Goal: Obtain resource: Download file/media

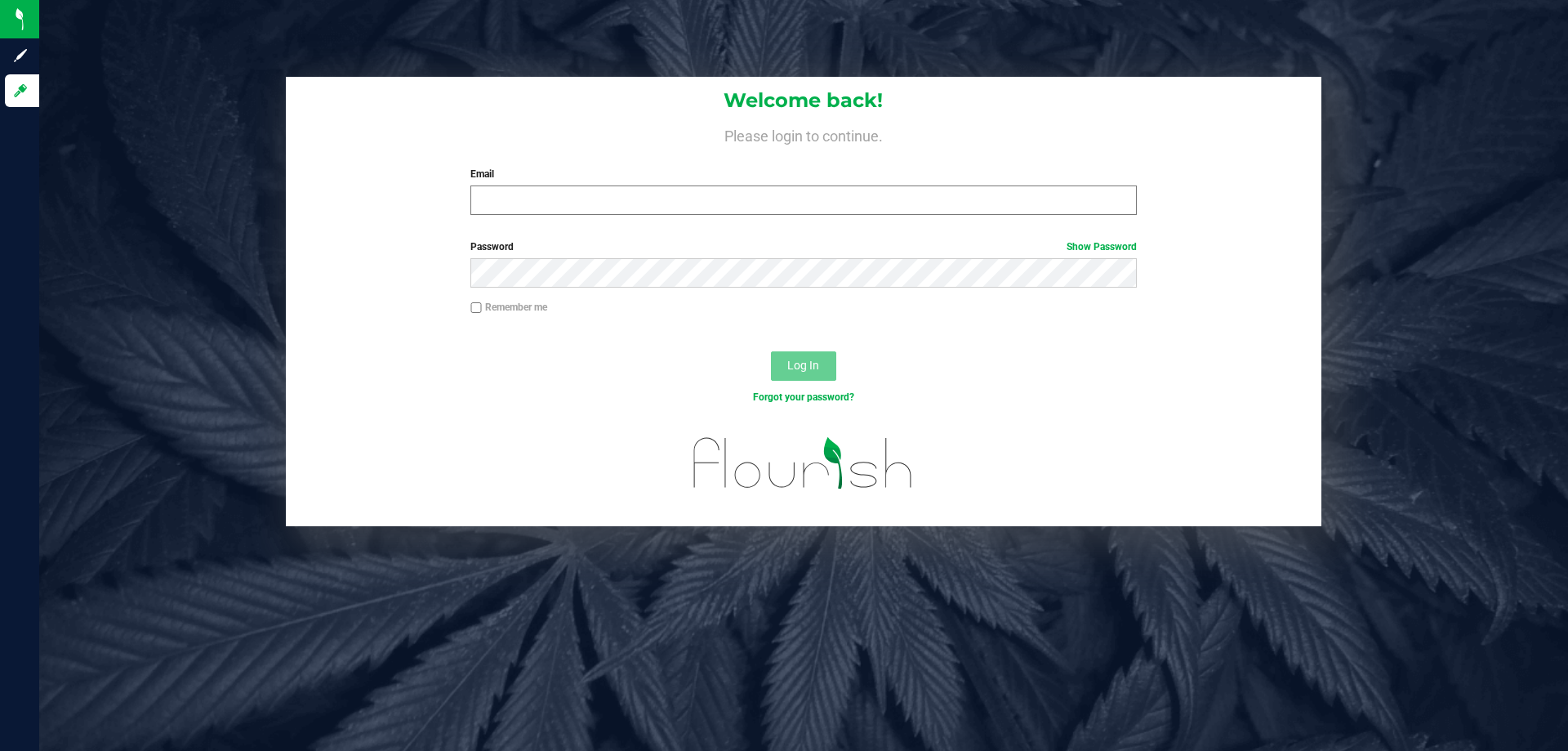
click at [686, 191] on div "Email Required Please format your email correctly." at bounding box center [804, 191] width 690 height 49
click at [682, 201] on input "Email" at bounding box center [804, 200] width 666 height 29
type input "[EMAIL_ADDRESS][DOMAIN_NAME]"
click at [771, 351] on button "Log In" at bounding box center [803, 366] width 65 height 29
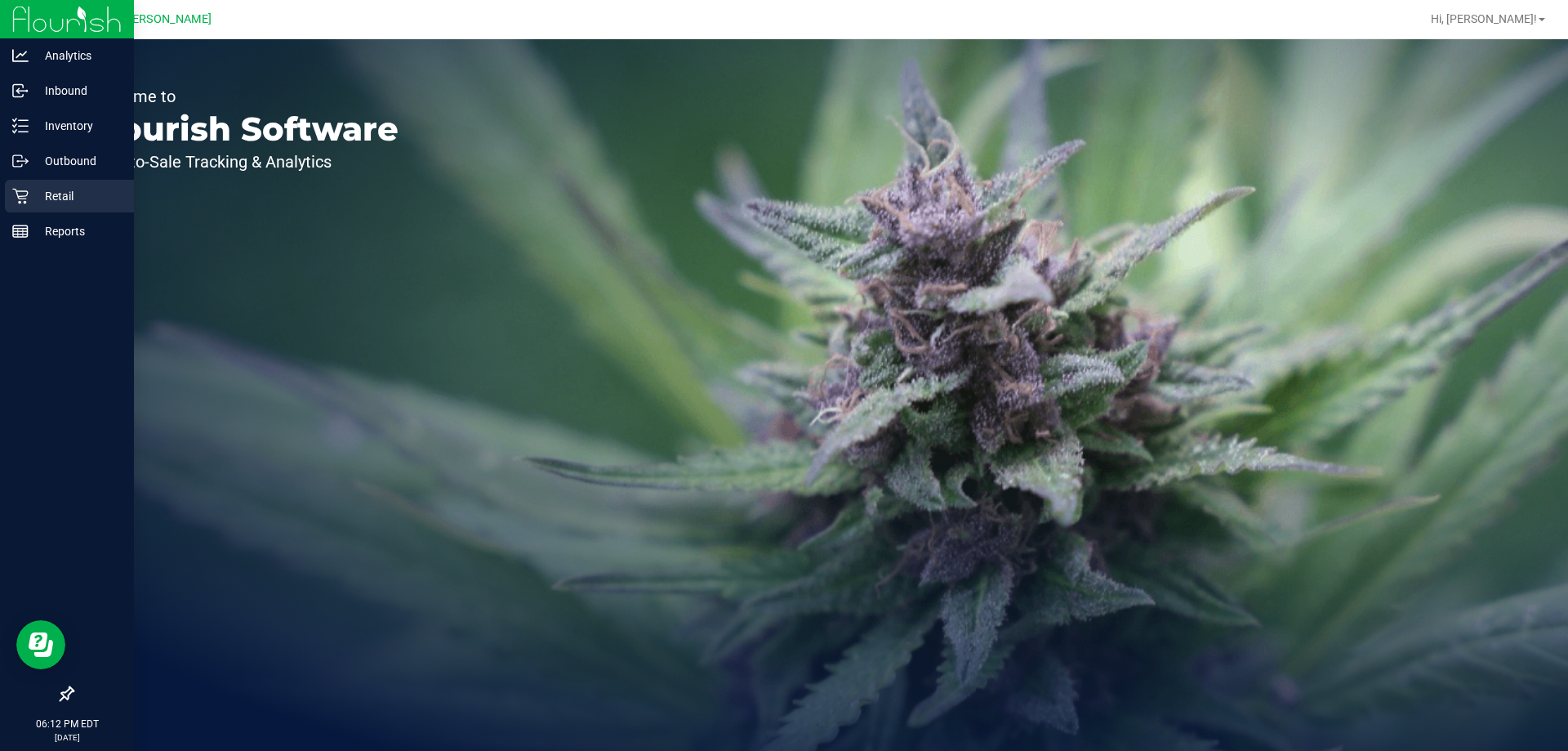
click at [36, 205] on p "Retail" at bounding box center [77, 196] width 98 height 20
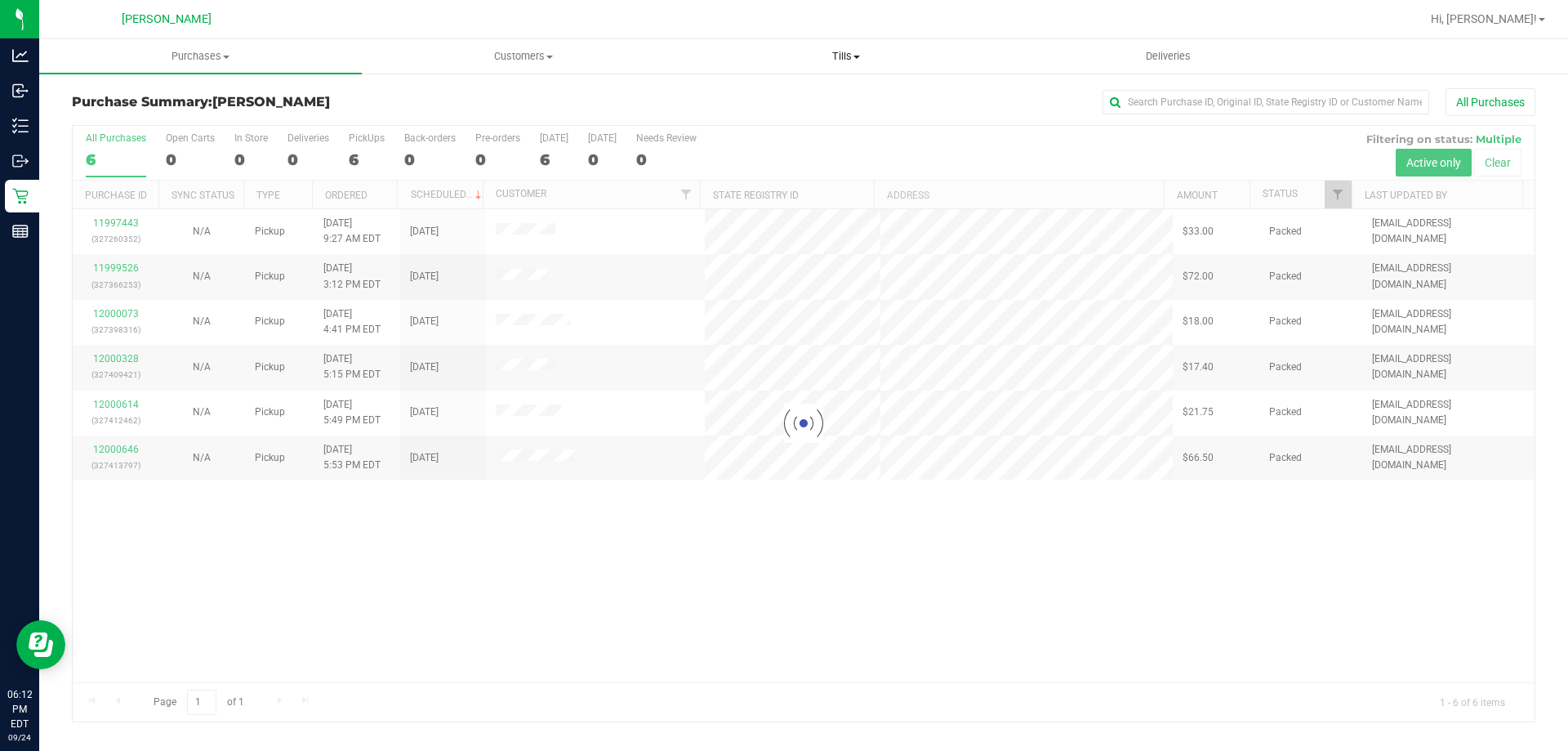
click at [841, 54] on span "Tills" at bounding box center [845, 56] width 321 height 15
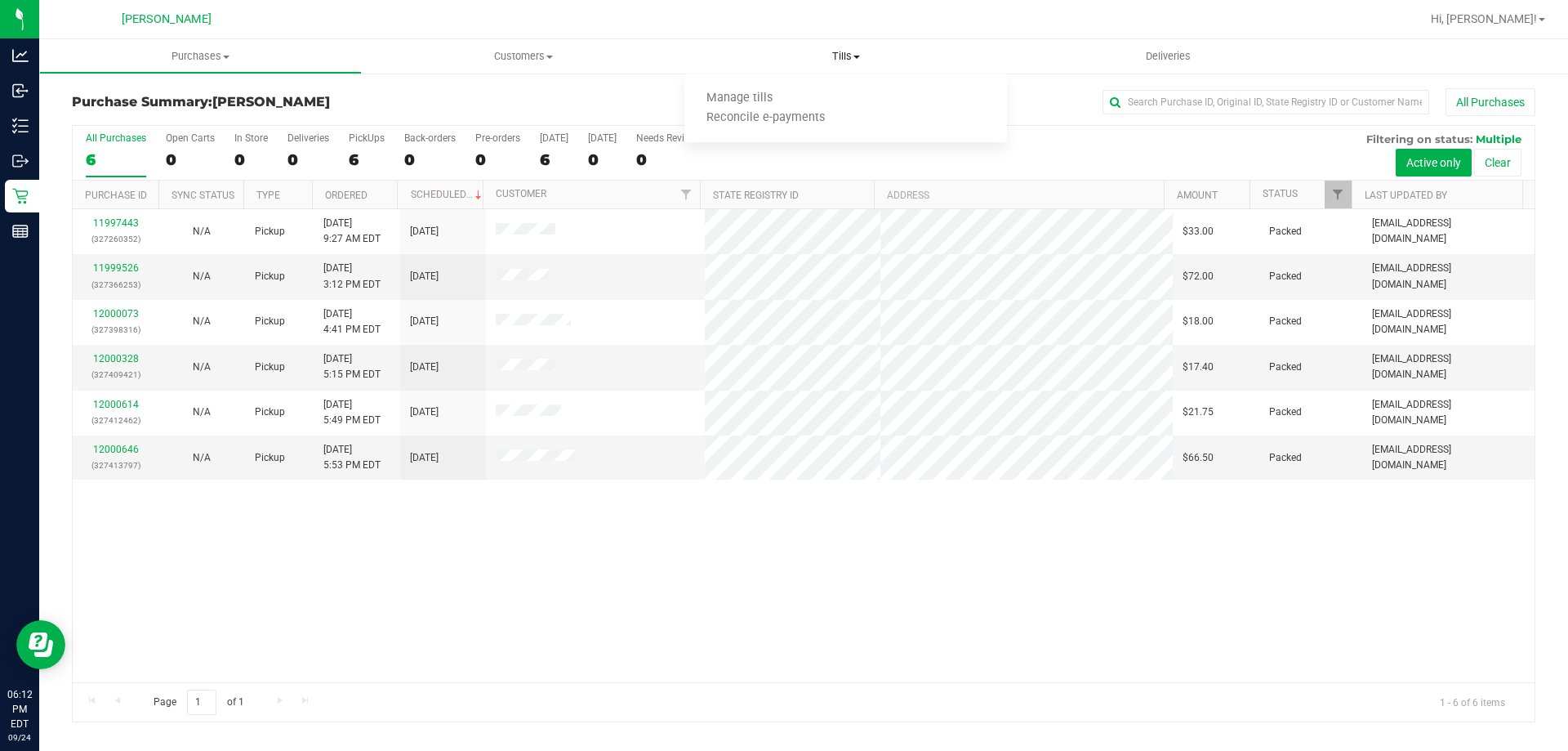
click at [841, 54] on span "Tills" at bounding box center [846, 56] width 322 height 15
click at [751, 103] on span "Manage tills" at bounding box center [739, 99] width 110 height 14
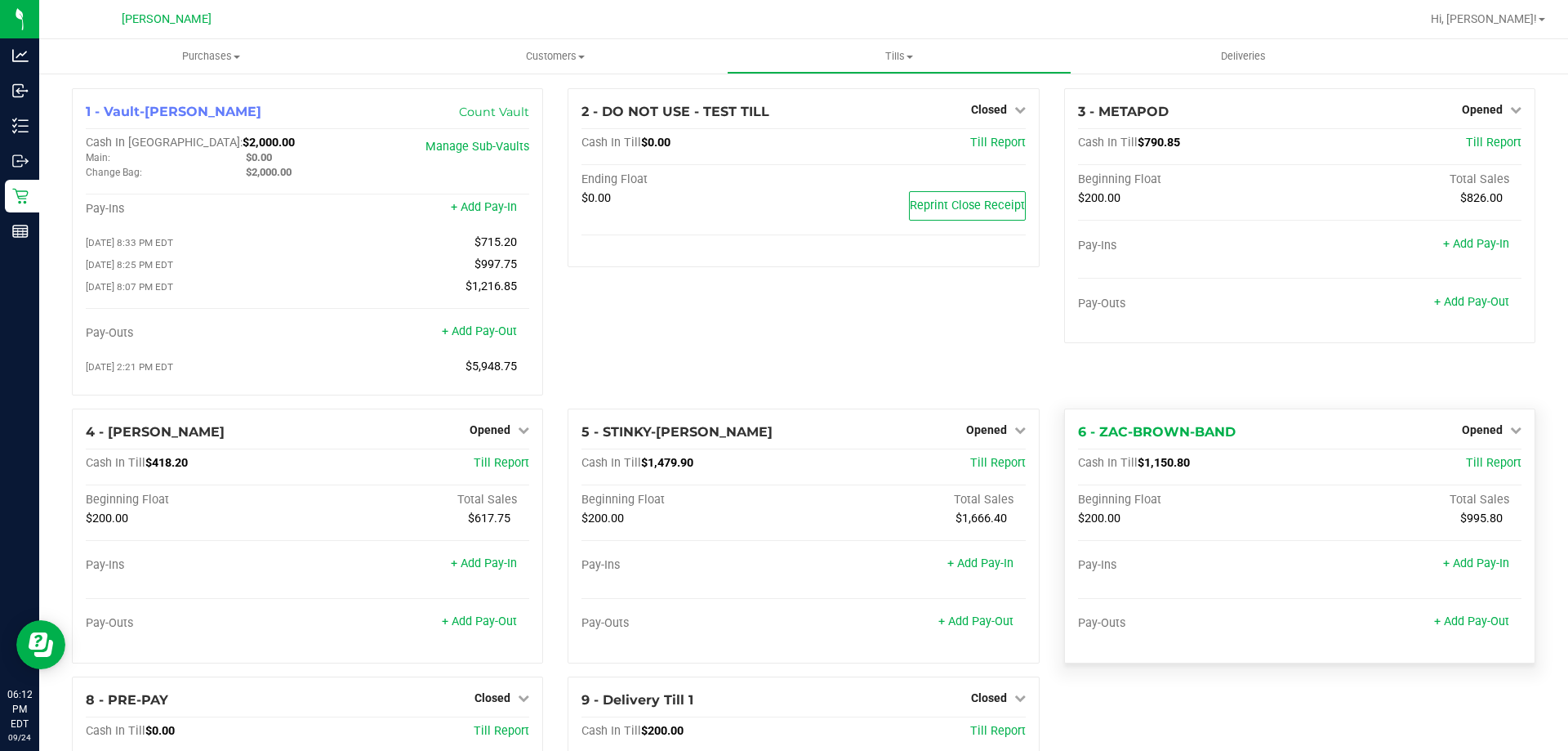
click at [1475, 427] on div "Opened" at bounding box center [1491, 429] width 60 height 20
click at [1474, 435] on span "Opened" at bounding box center [1481, 429] width 41 height 13
click at [1461, 467] on link "Close Till" at bounding box center [1483, 463] width 44 height 13
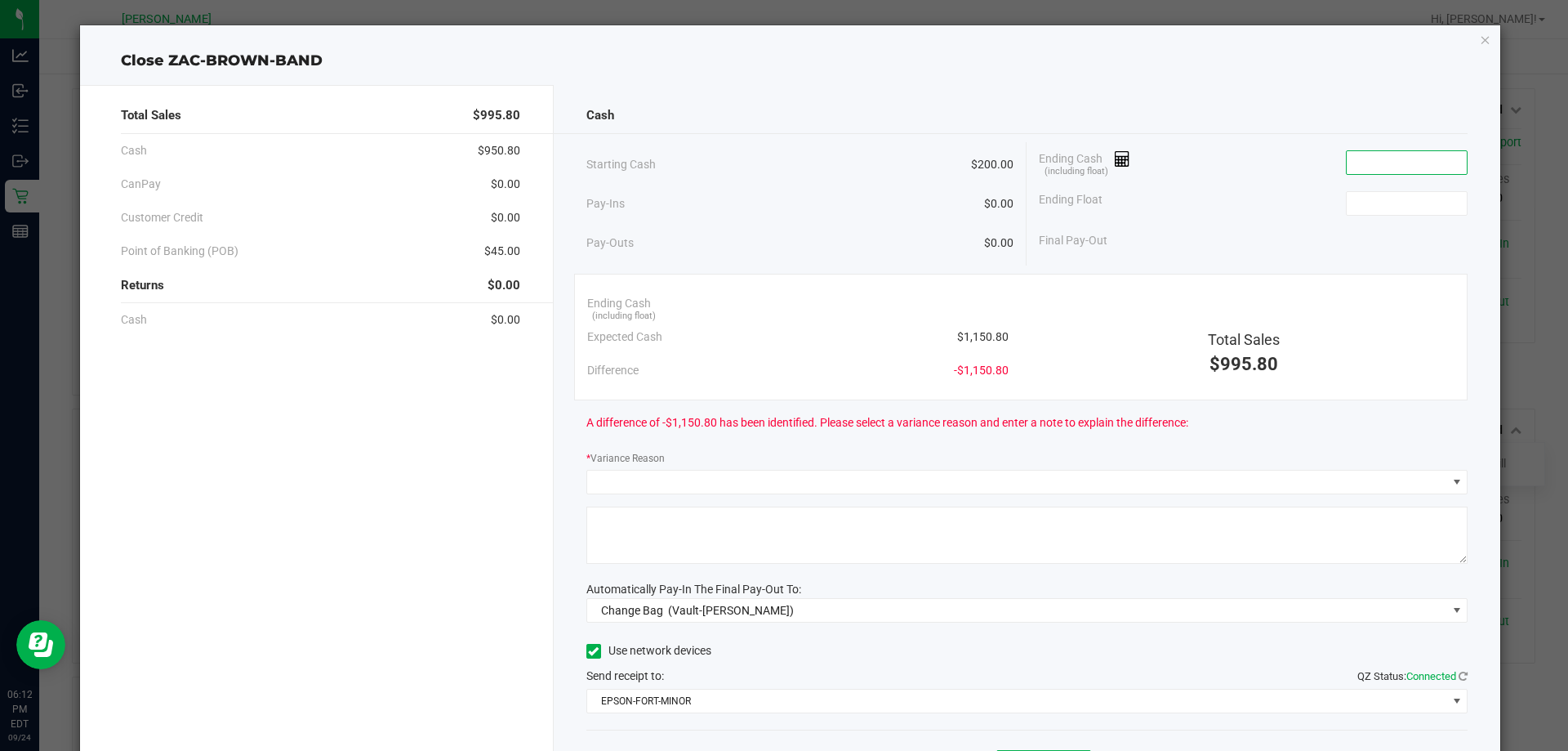
click at [1420, 167] on input at bounding box center [1407, 162] width 120 height 23
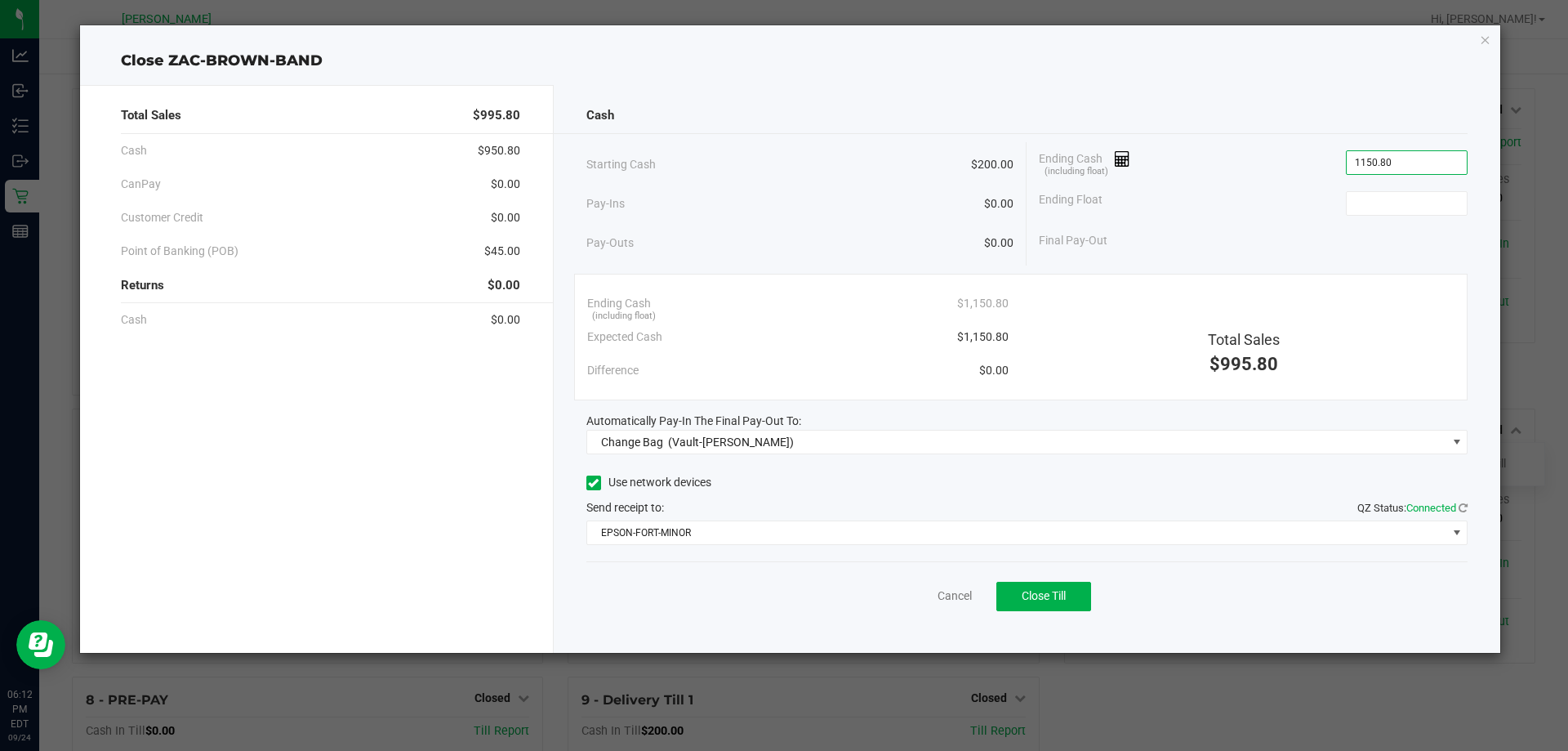
type input "$1,150.80"
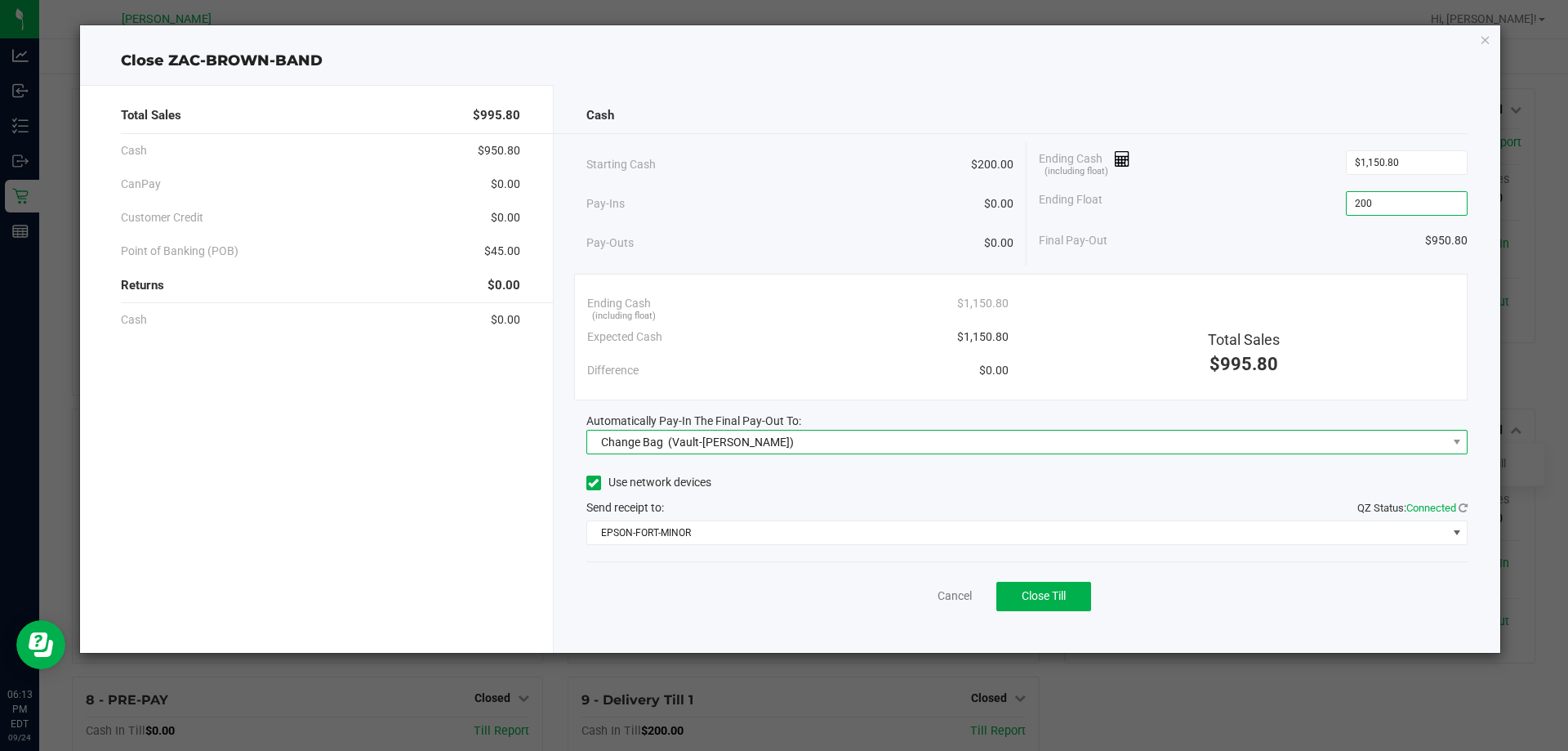
type input "$200.00"
click at [796, 441] on span "Change Bag (Vault-Summerfield WC)" at bounding box center [1017, 442] width 860 height 23
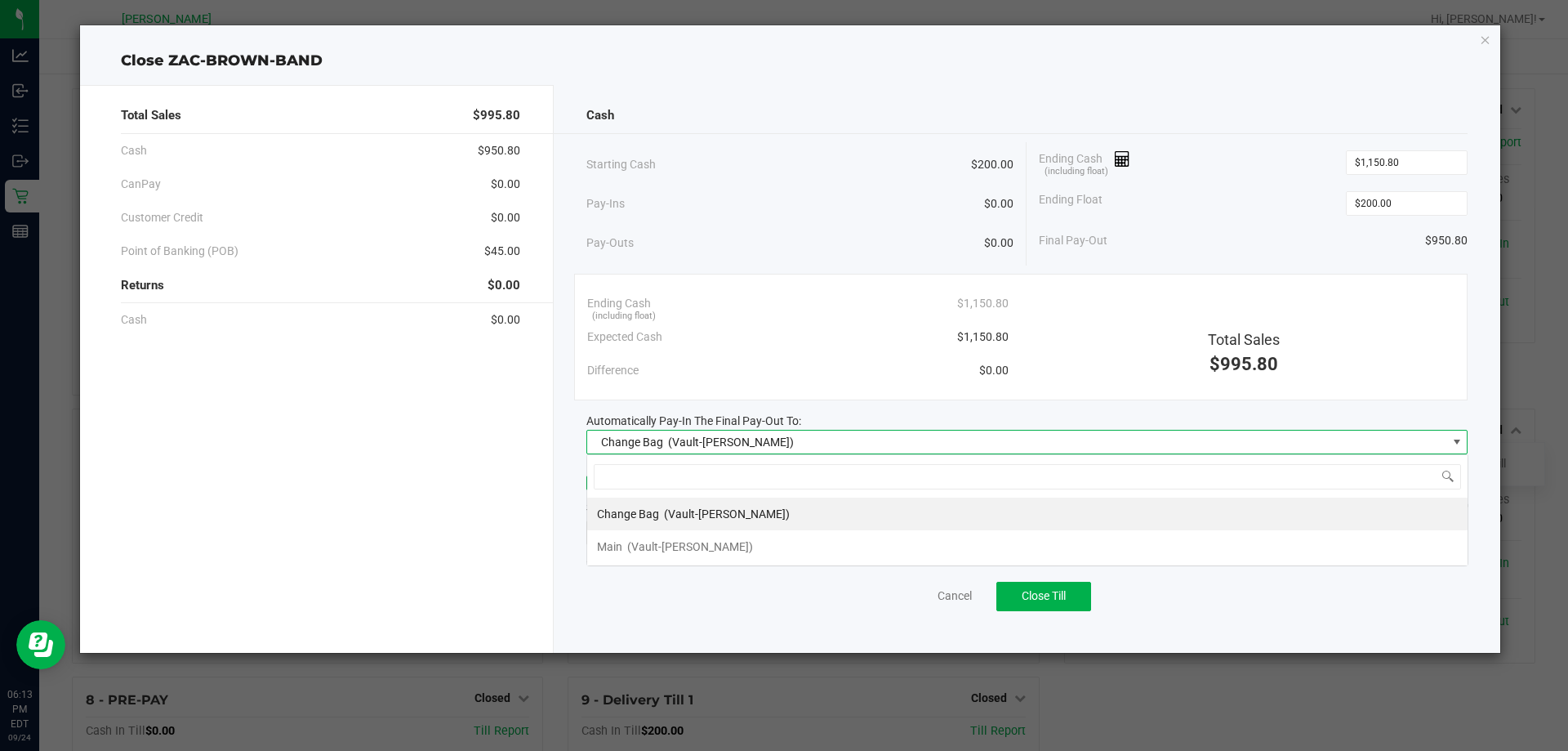
scroll to position [24, 882]
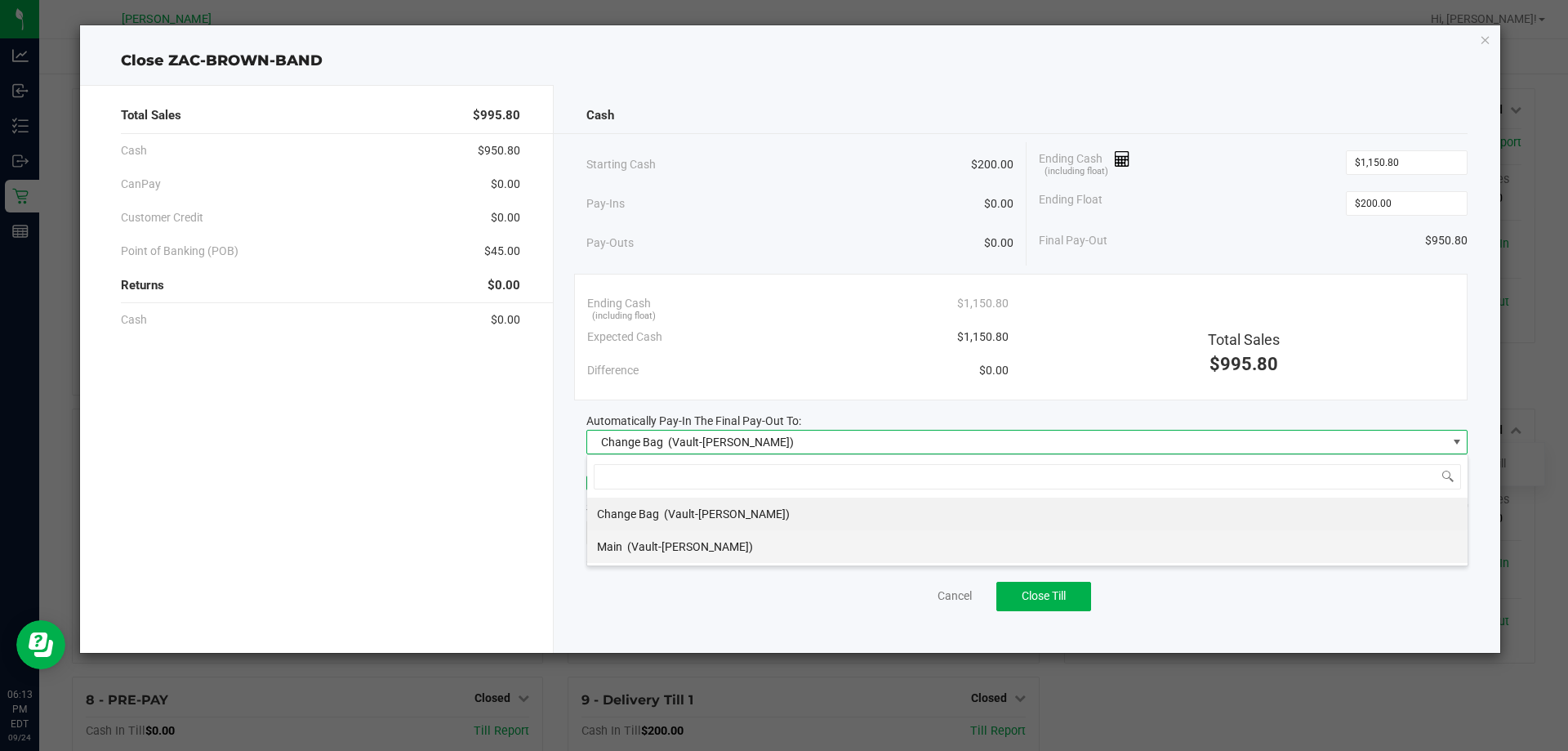
click at [676, 540] on span "(Vault-Summerfield WC)" at bounding box center [690, 546] width 126 height 13
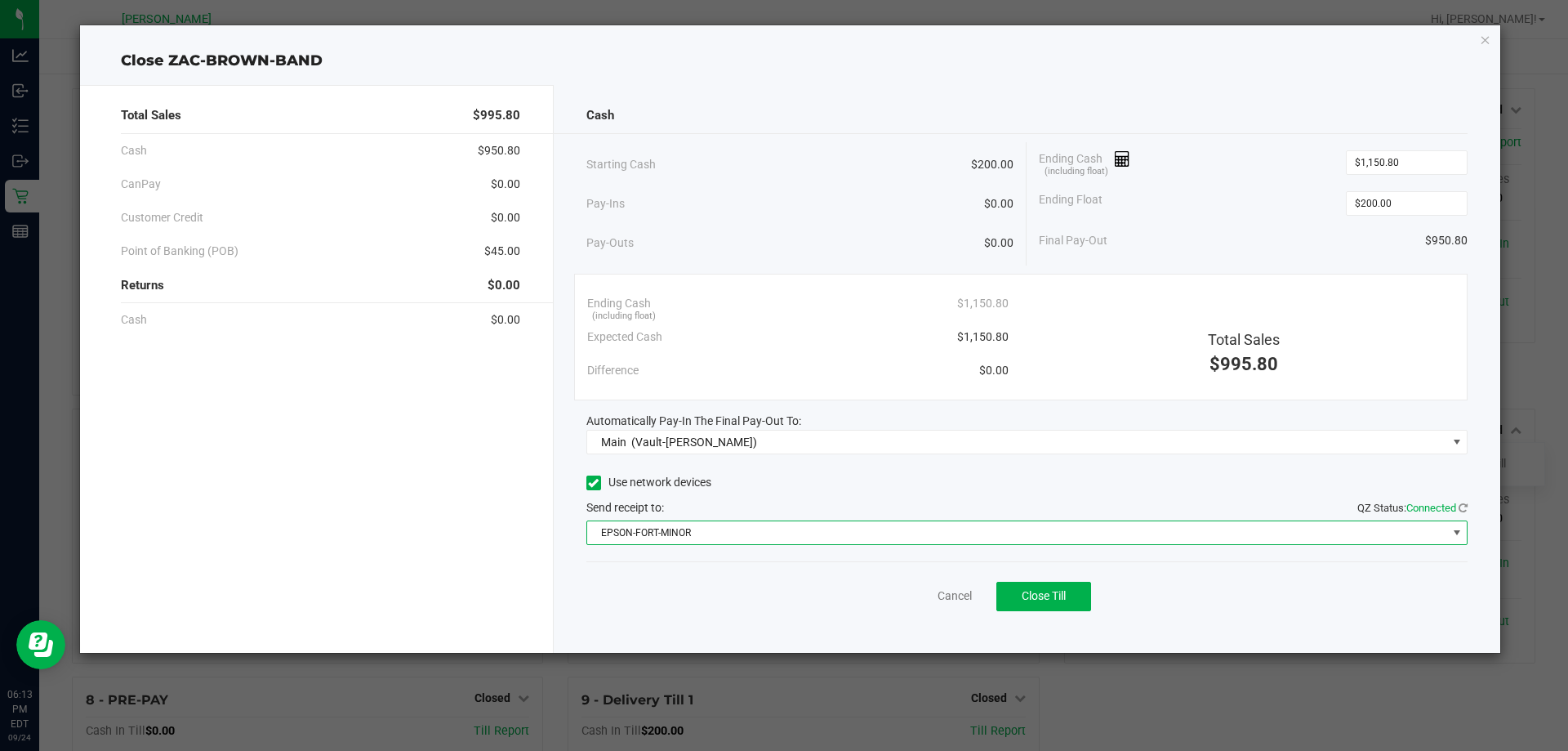
click at [678, 537] on span "EPSON-FORT-MINOR" at bounding box center [1017, 532] width 860 height 23
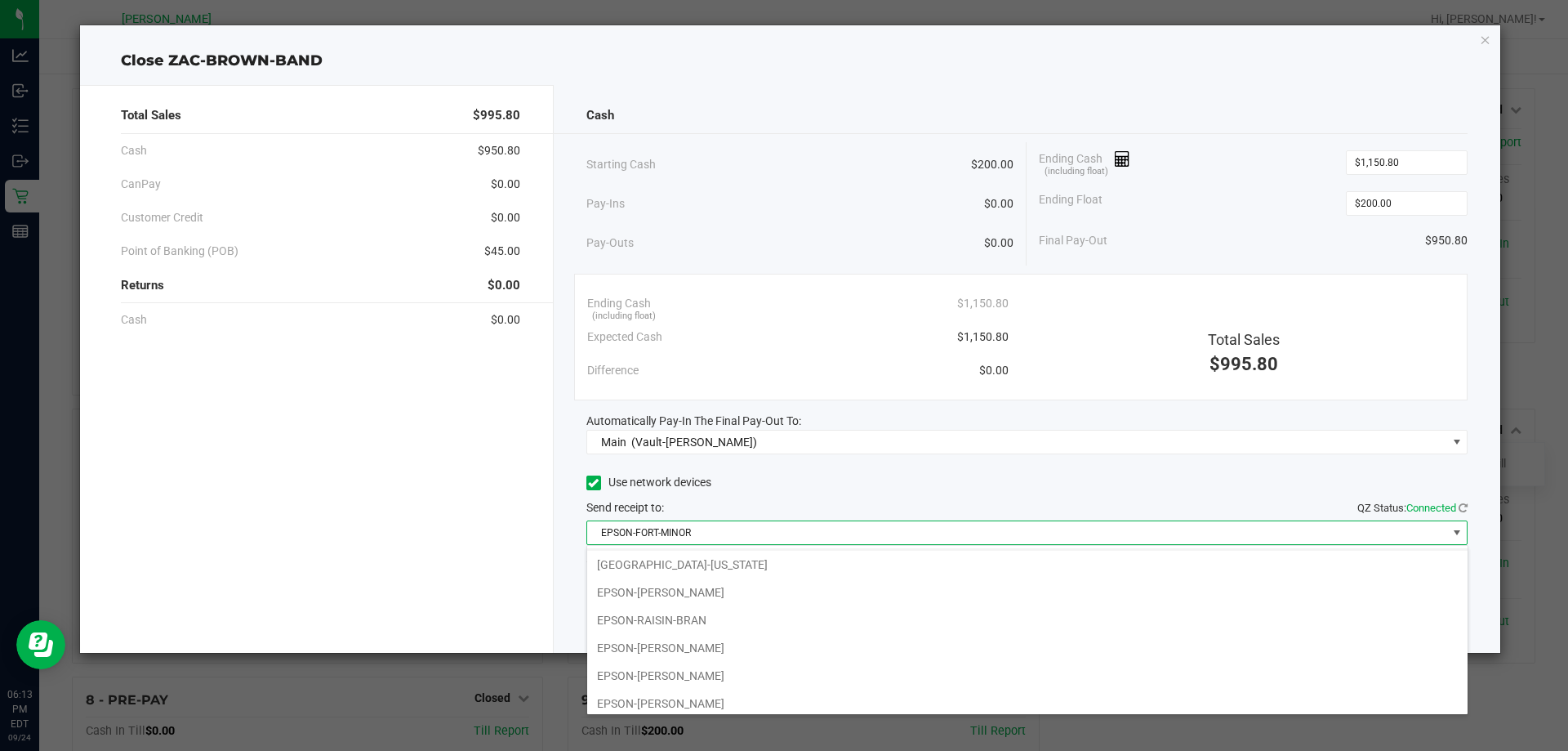
scroll to position [198, 0]
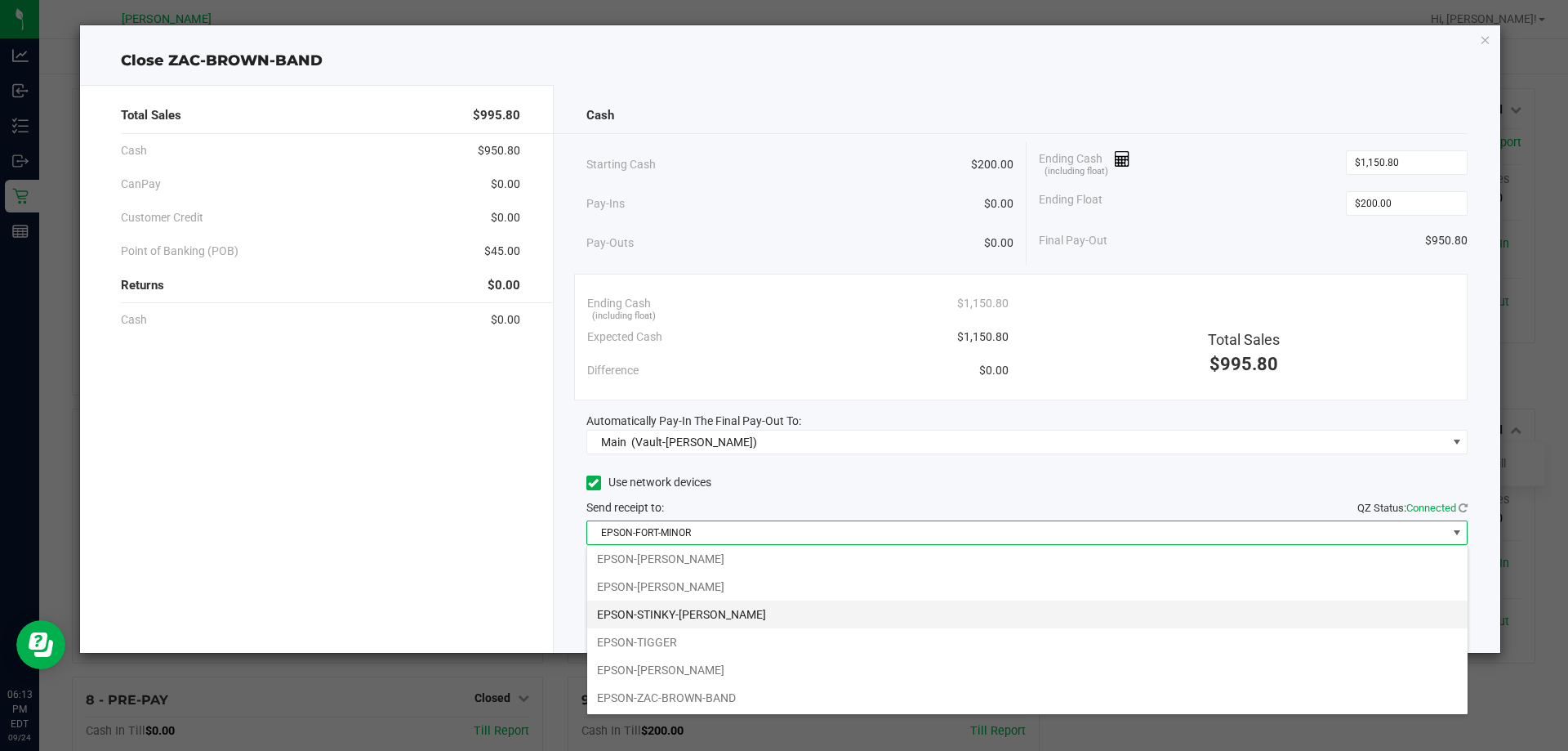
click at [699, 610] on li "EPSON-STINKY-PETE" at bounding box center [1027, 614] width 881 height 28
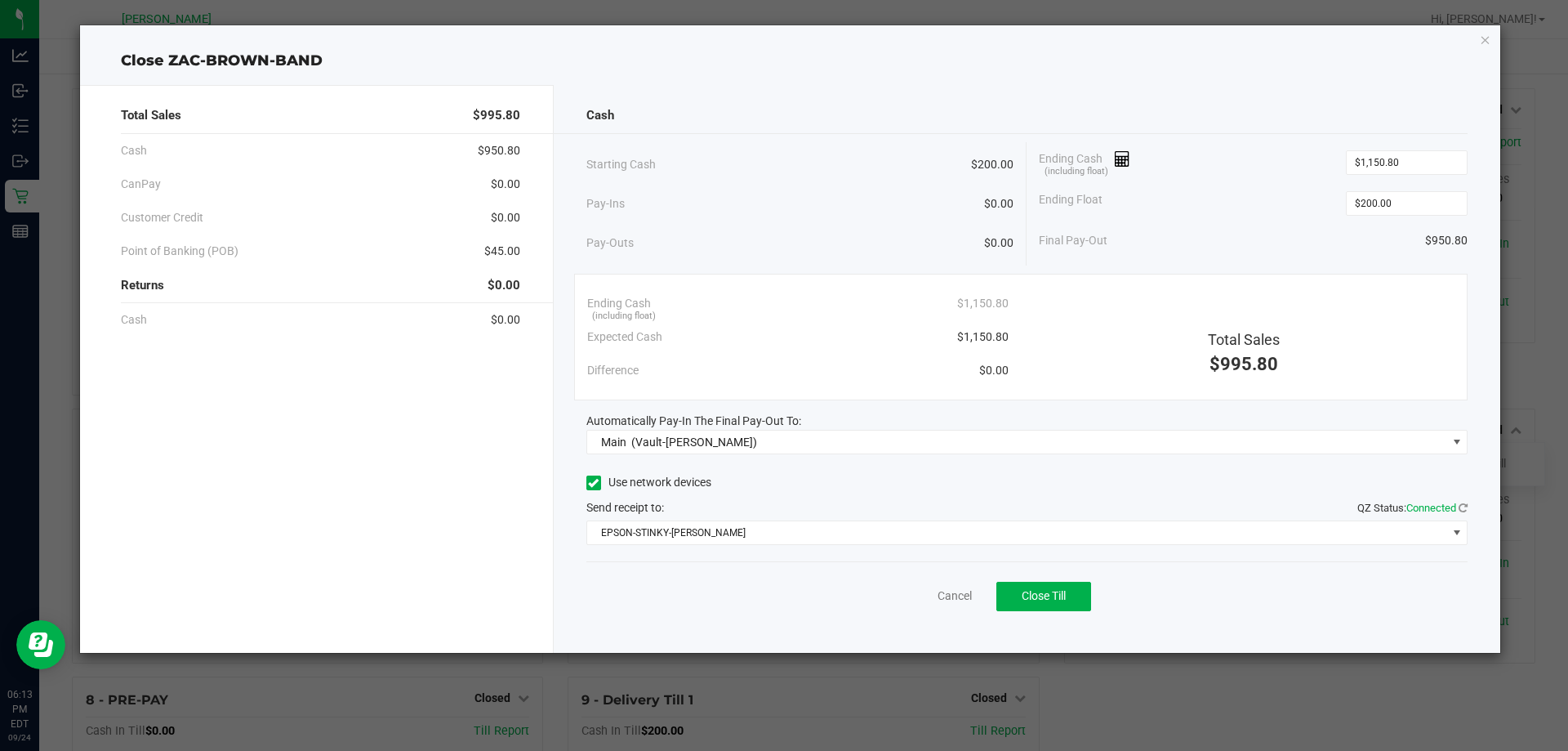
drag, startPoint x: 873, startPoint y: 193, endPoint x: 884, endPoint y: 194, distance: 11.0
click at [875, 193] on div "Pay-Ins $0.00" at bounding box center [800, 204] width 428 height 34
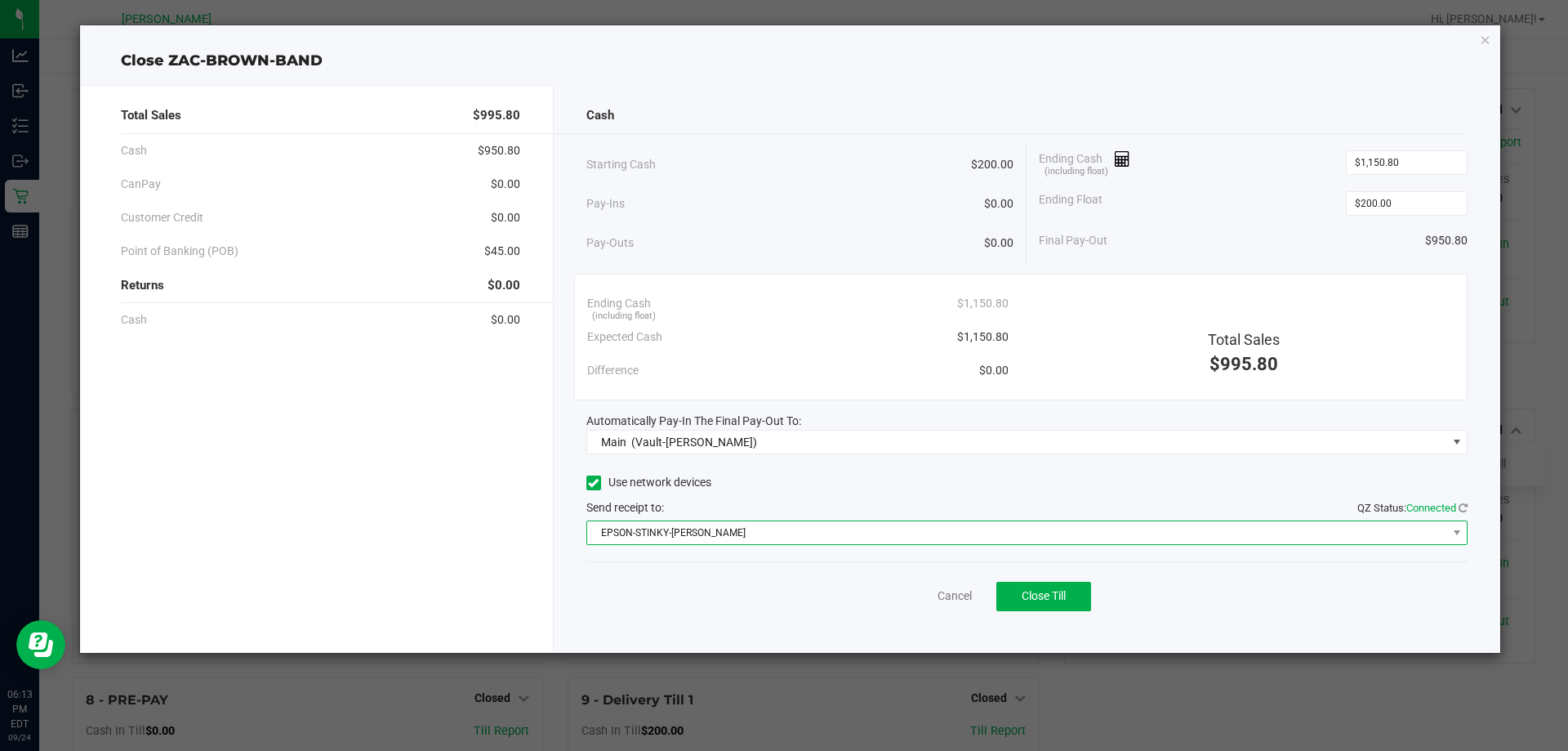
click at [752, 535] on span "EPSON-STINKY-PETE" at bounding box center [1017, 532] width 860 height 23
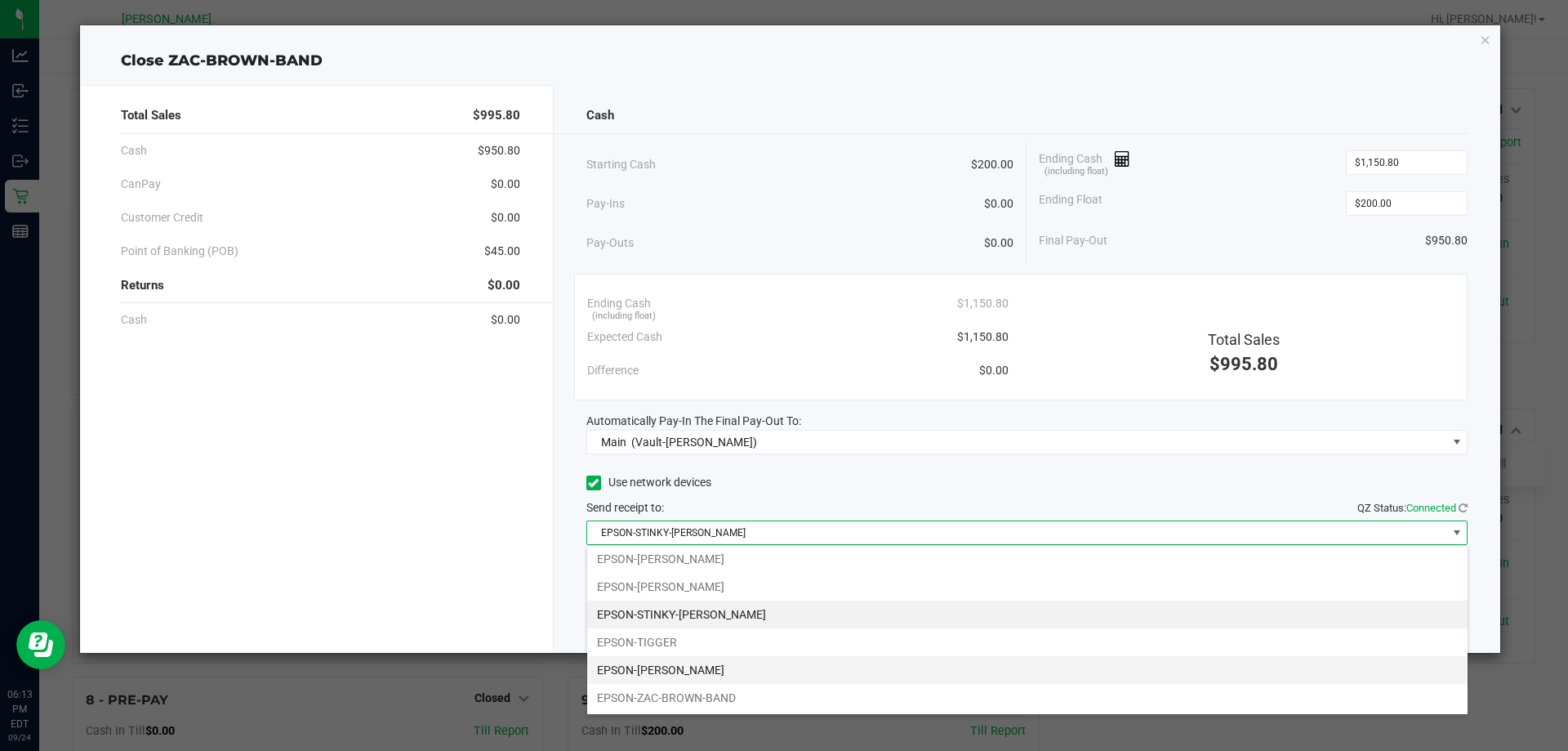
click at [680, 663] on li "EPSON-WILL-SMITH" at bounding box center [1027, 670] width 881 height 28
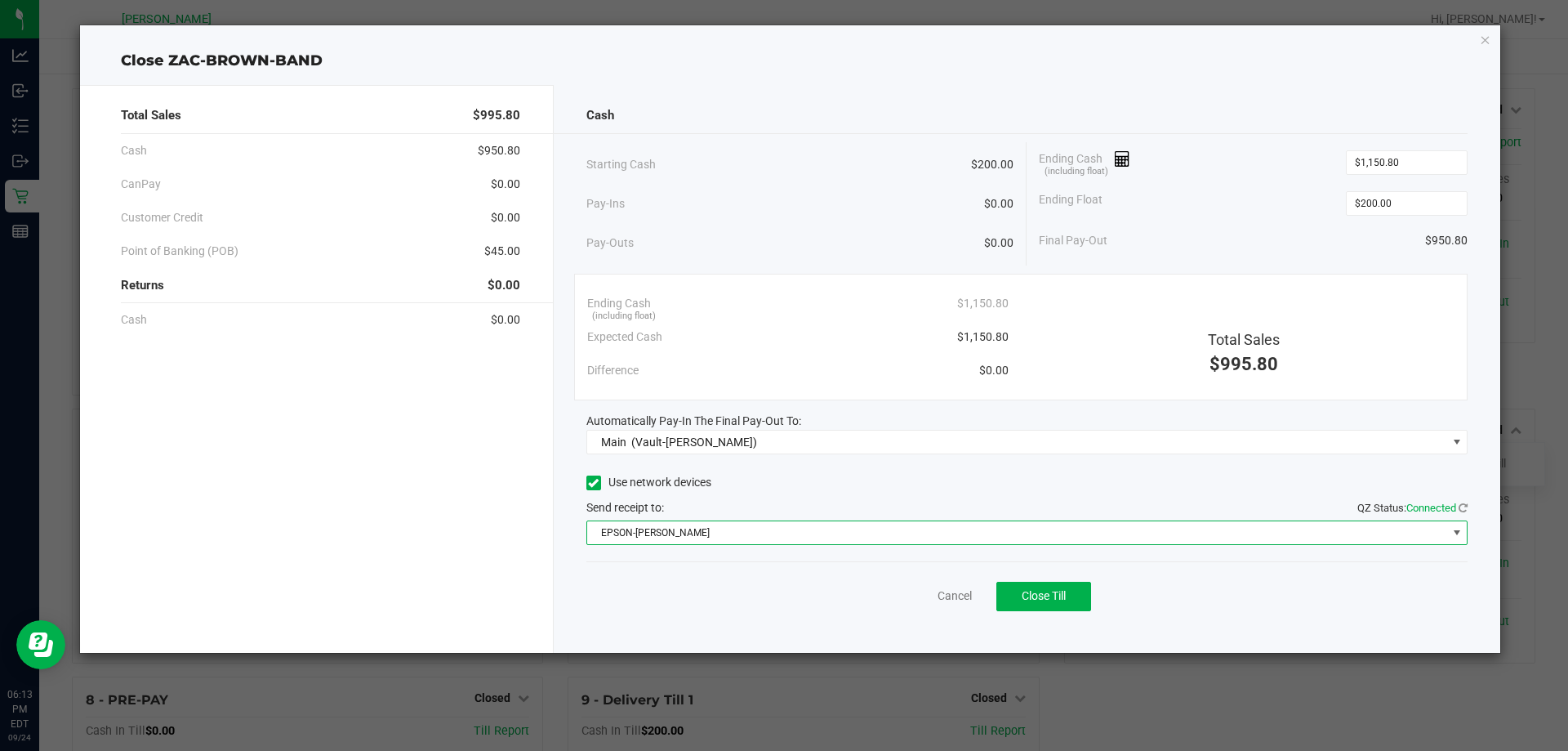
click at [810, 583] on div "Cancel Close Till" at bounding box center [1027, 592] width 882 height 63
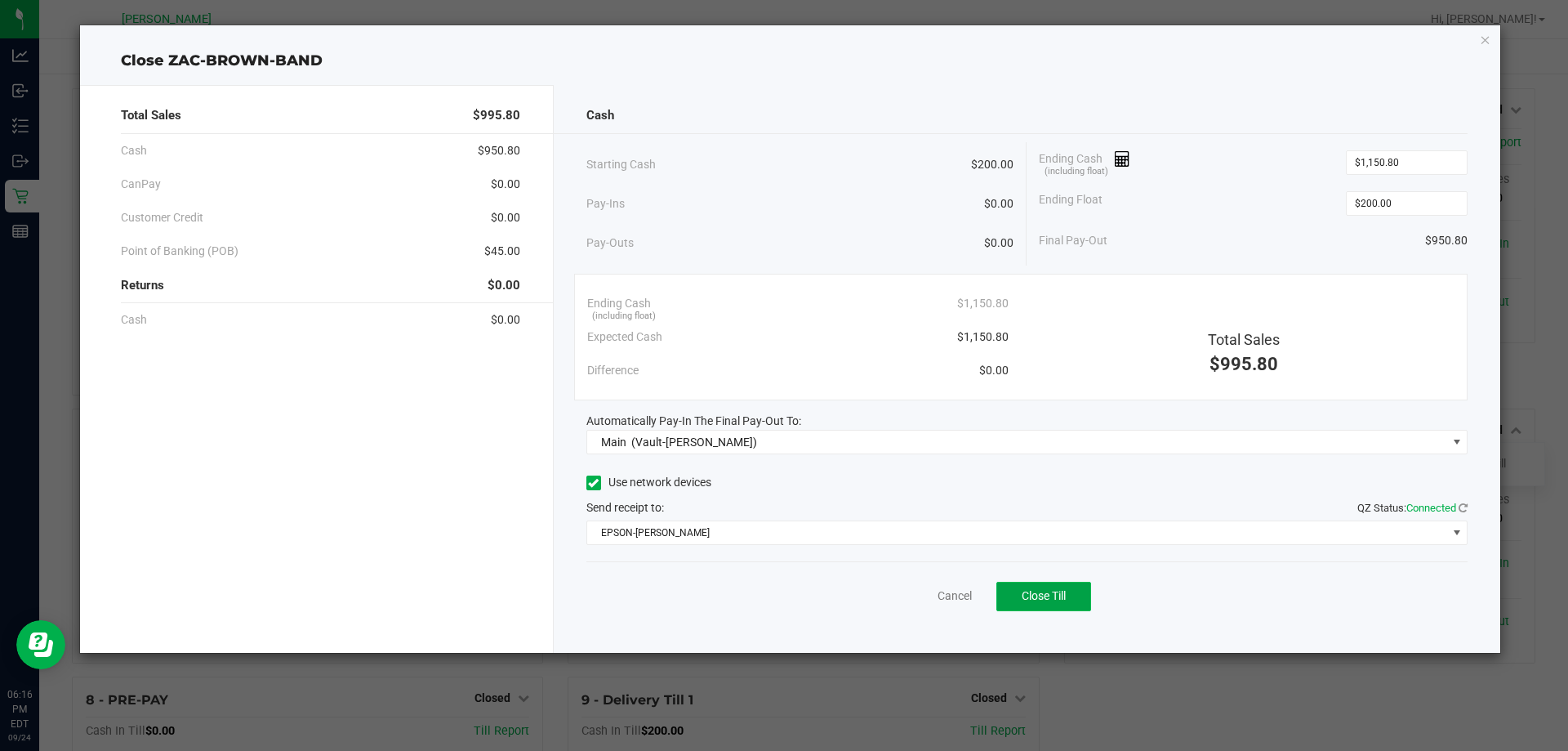
click at [1064, 608] on button "Close Till" at bounding box center [1043, 597] width 94 height 29
click at [914, 598] on link "Dismiss" at bounding box center [918, 596] width 39 height 17
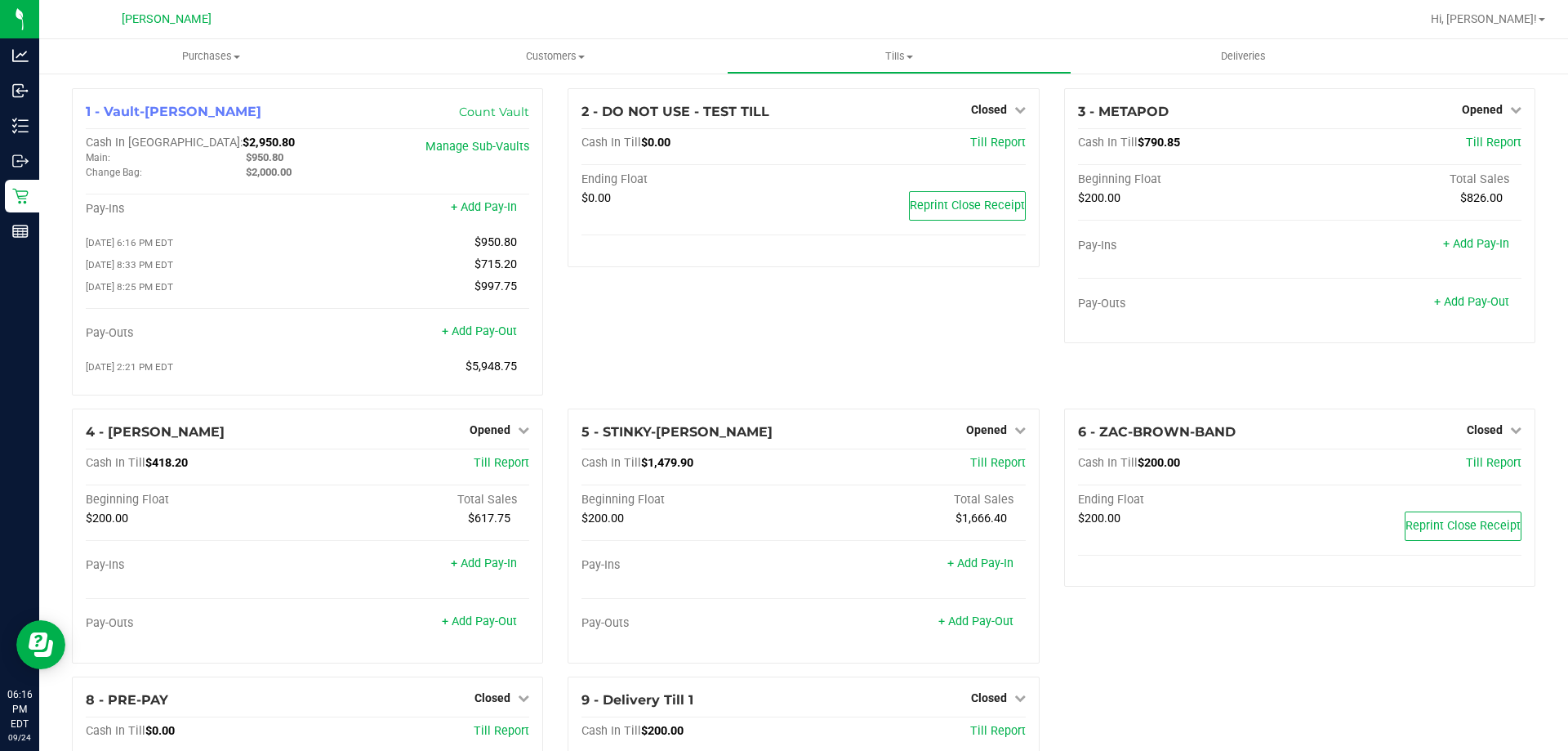
click at [959, 338] on div "2 - DO NOT USE - TEST TILL Closed Open Till Cash In Till $0.00 Till Report Endi…" at bounding box center [804, 248] width 496 height 320
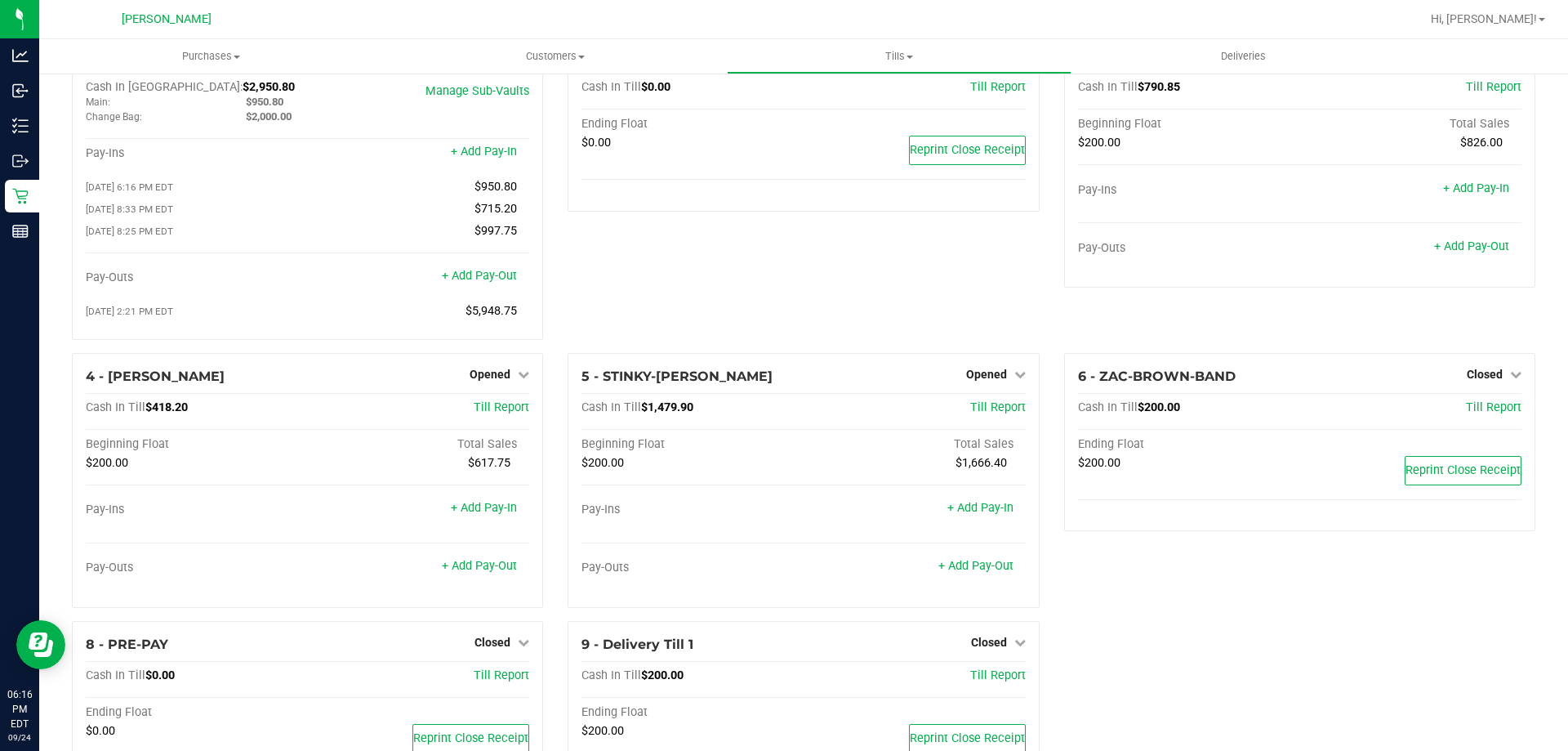
scroll to position [0, 0]
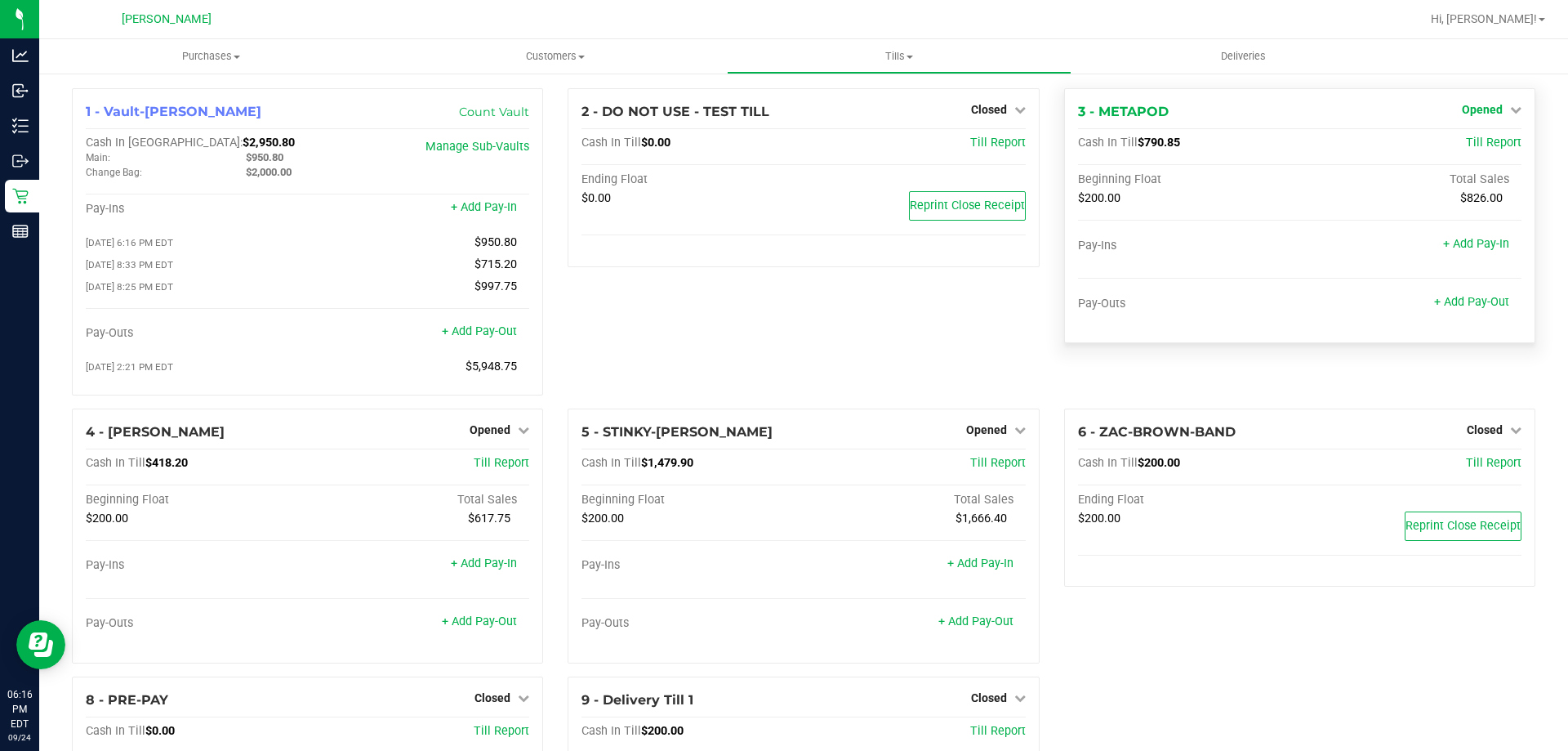
click at [1468, 106] on span "Opened" at bounding box center [1481, 109] width 41 height 13
click at [1461, 140] on link "Close Till" at bounding box center [1483, 143] width 44 height 13
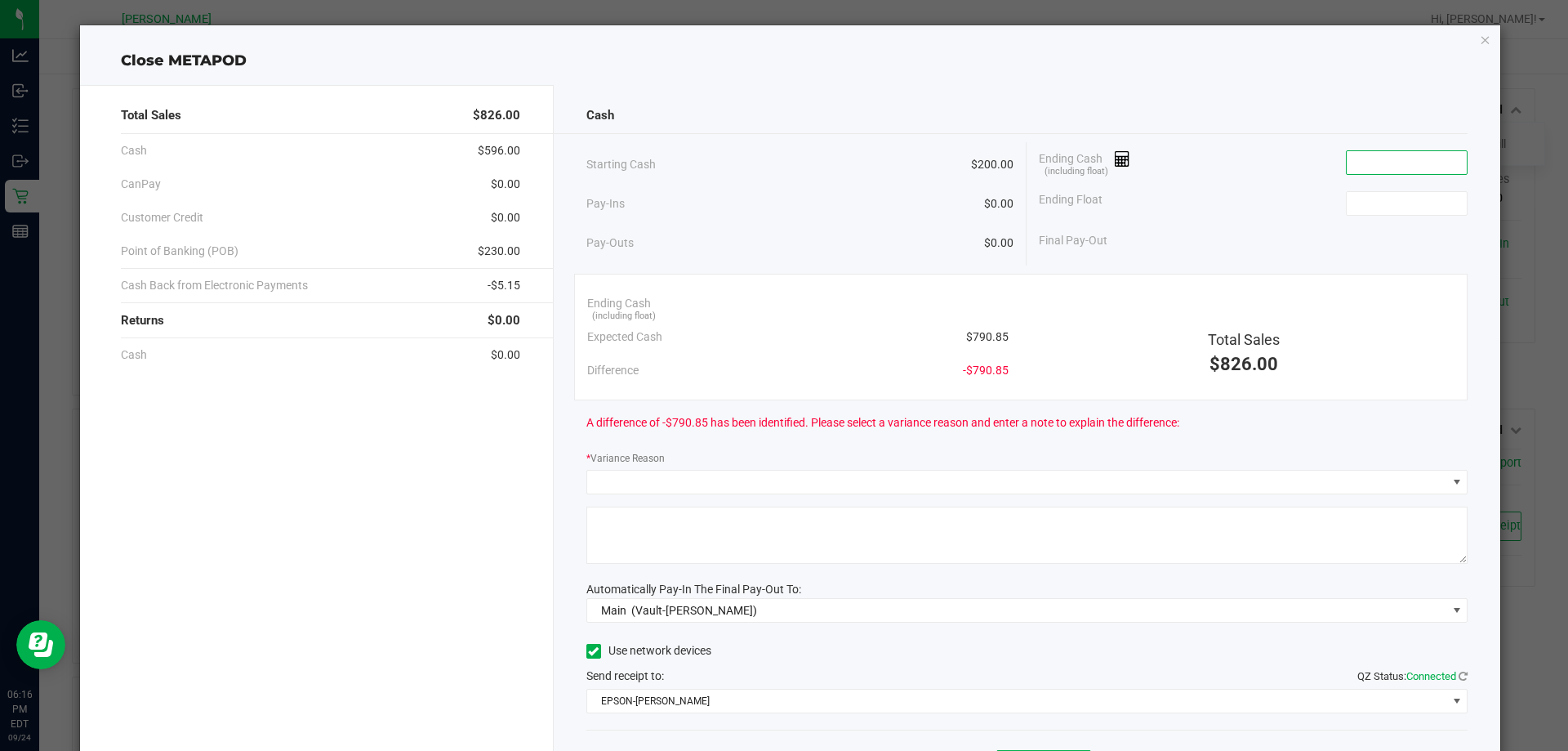
click at [1420, 157] on input at bounding box center [1407, 162] width 120 height 23
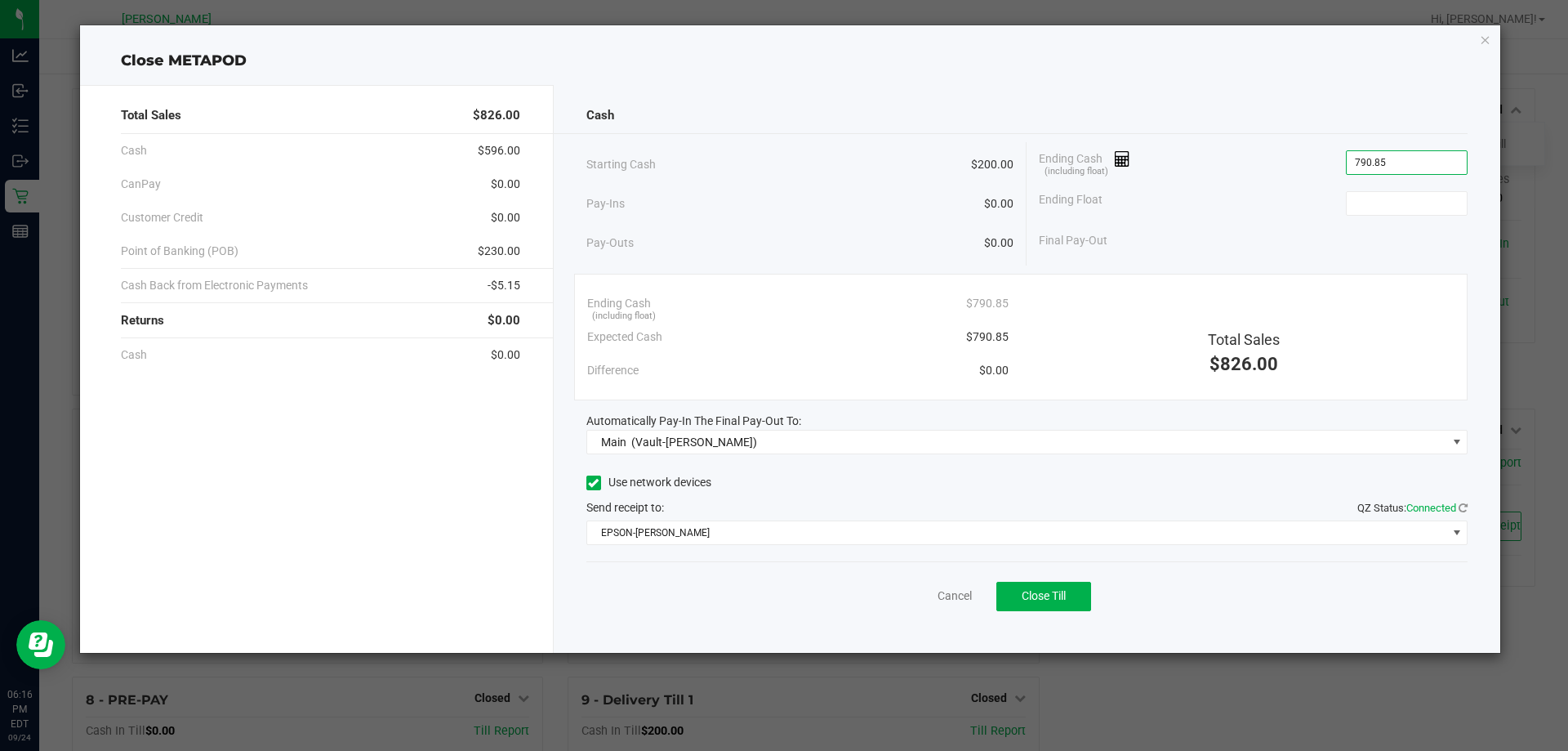
type input "$790.85"
type input "$200.00"
click at [1207, 203] on div "Ending Float $200.00" at bounding box center [1252, 203] width 429 height 41
click at [1075, 589] on button "Close Till" at bounding box center [1043, 597] width 94 height 29
click at [921, 598] on link "Dismiss" at bounding box center [918, 596] width 39 height 17
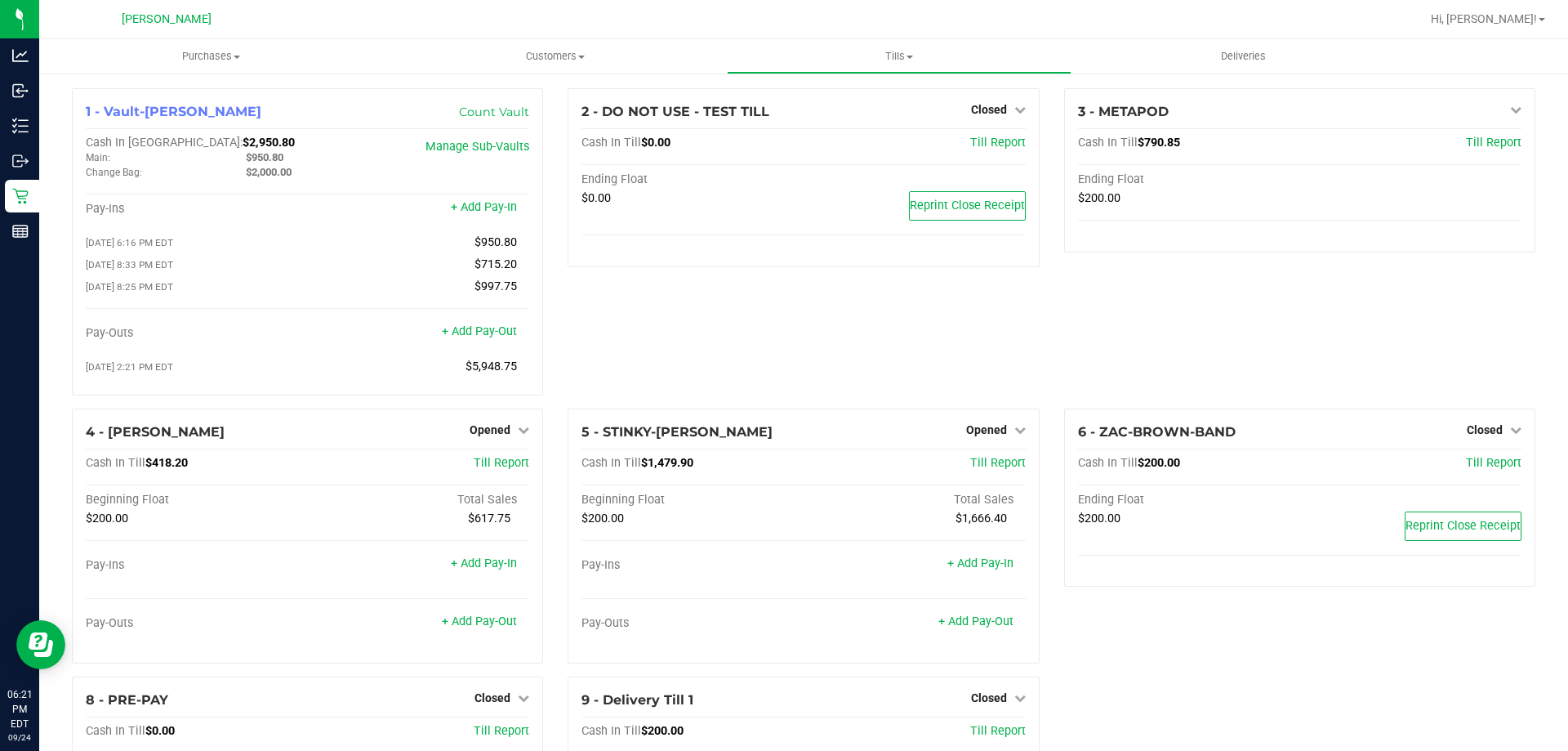
drag, startPoint x: 830, startPoint y: 305, endPoint x: 823, endPoint y: 300, distance: 8.6
click at [827, 303] on div "2 - DO NOT USE - TEST TILL Closed Open Till Cash In Till $0.00 Till Report Endi…" at bounding box center [804, 248] width 496 height 320
click at [678, 326] on div "2 - DO NOT USE - TEST TILL Closed Open Till Cash In Till $0.00 Till Report Endi…" at bounding box center [804, 248] width 496 height 320
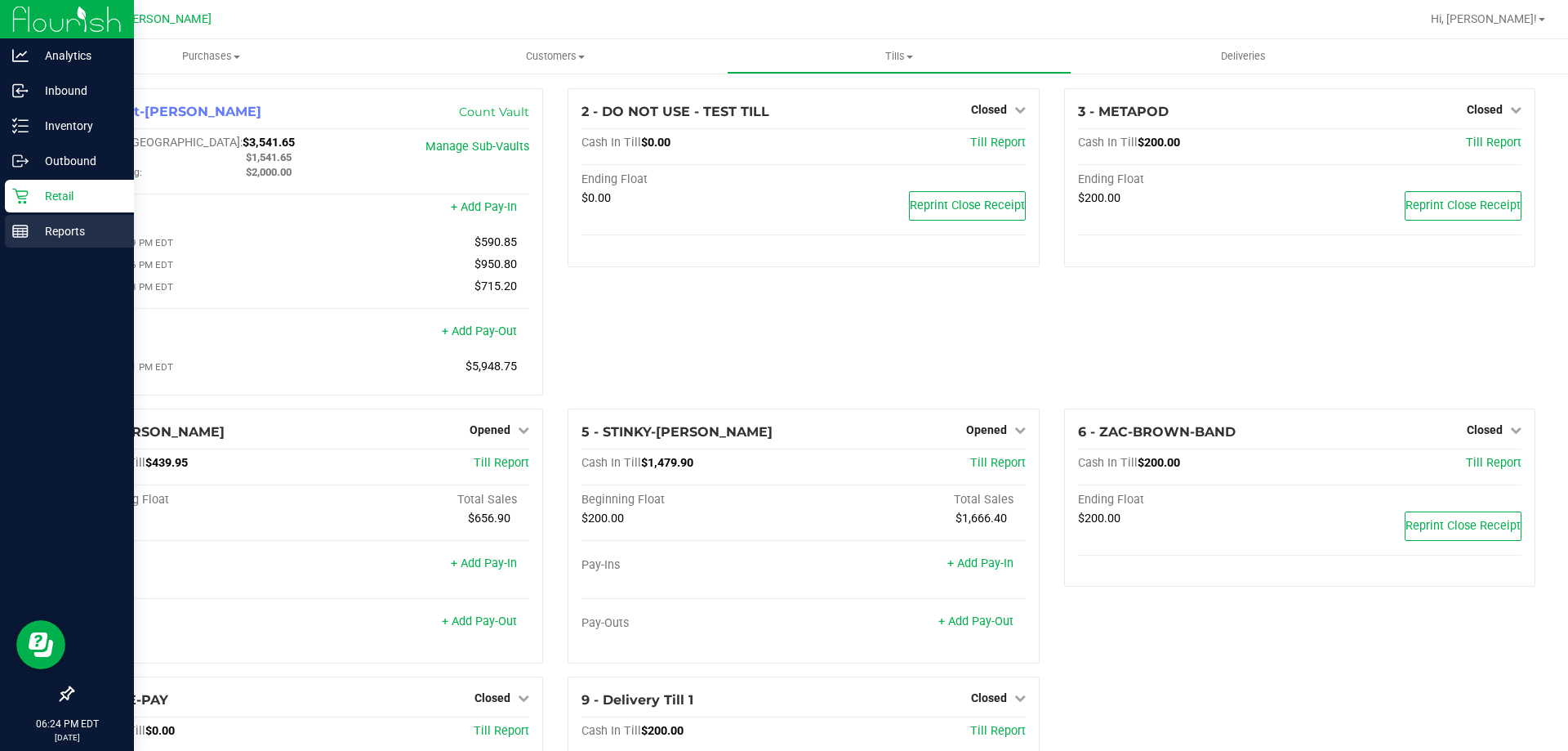
click at [65, 220] on div "Reports" at bounding box center [69, 232] width 129 height 33
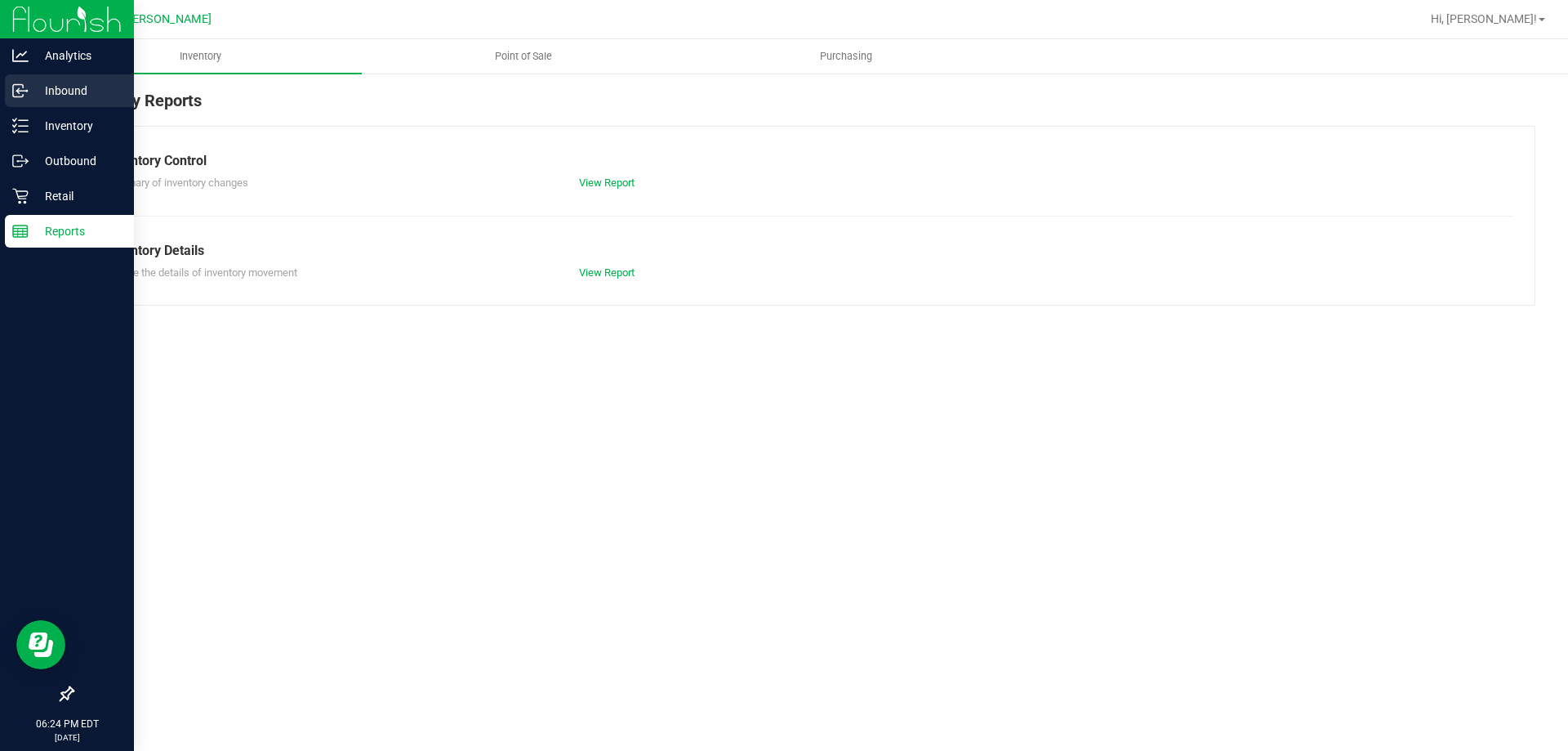
click at [78, 89] on p "Inbound" at bounding box center [77, 90] width 98 height 20
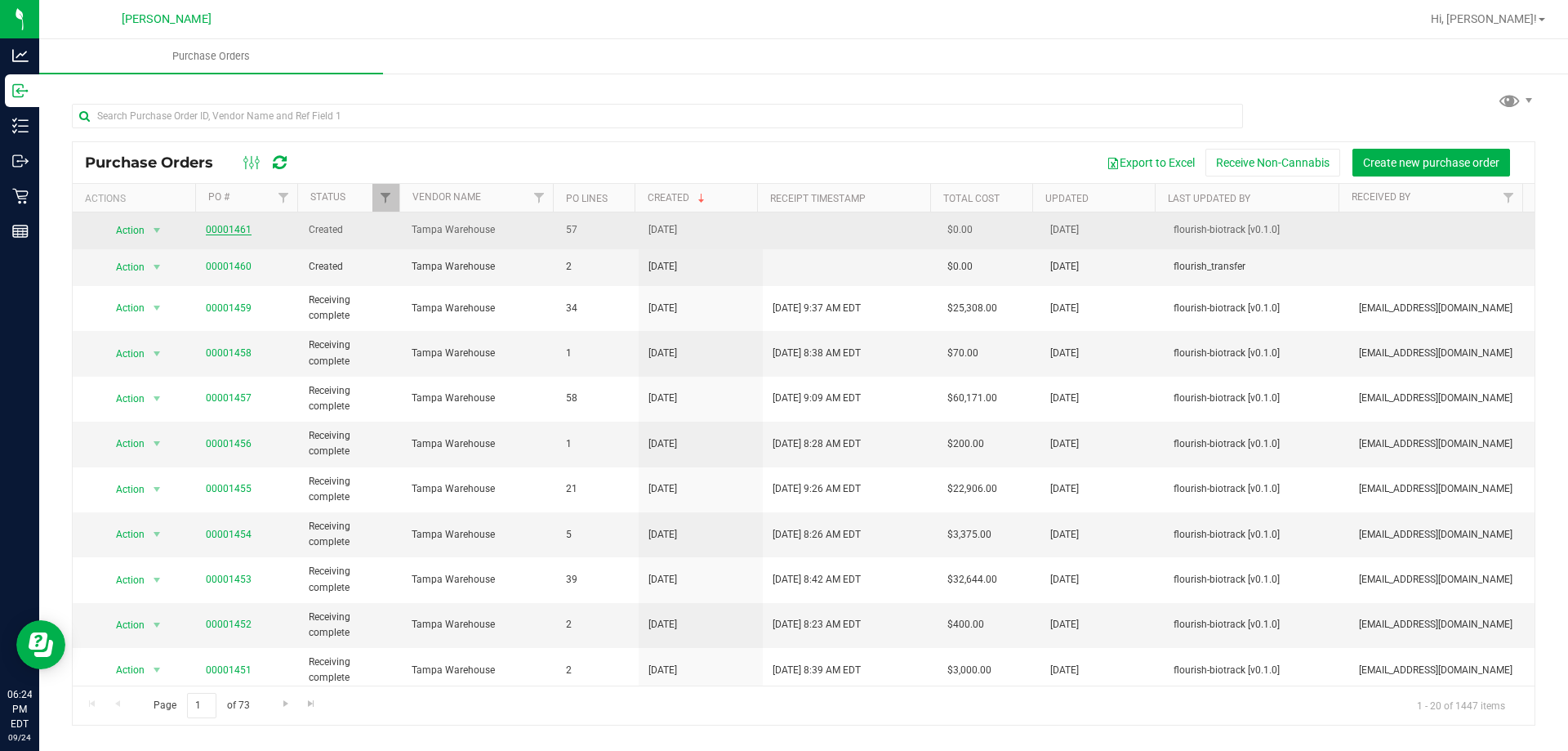
click at [236, 228] on link "00001461" at bounding box center [228, 229] width 46 height 11
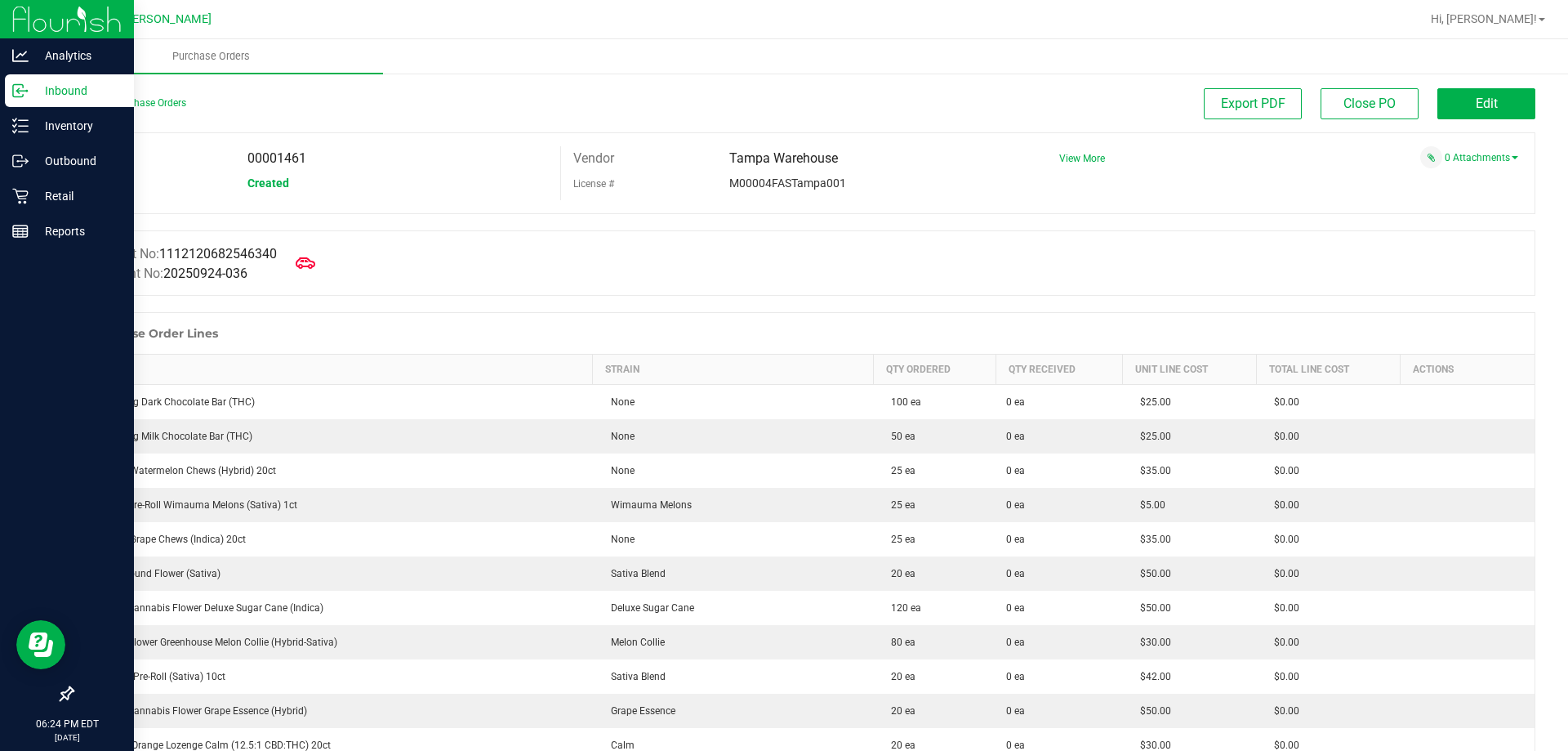
click at [7, 95] on div "Inbound" at bounding box center [69, 91] width 129 height 33
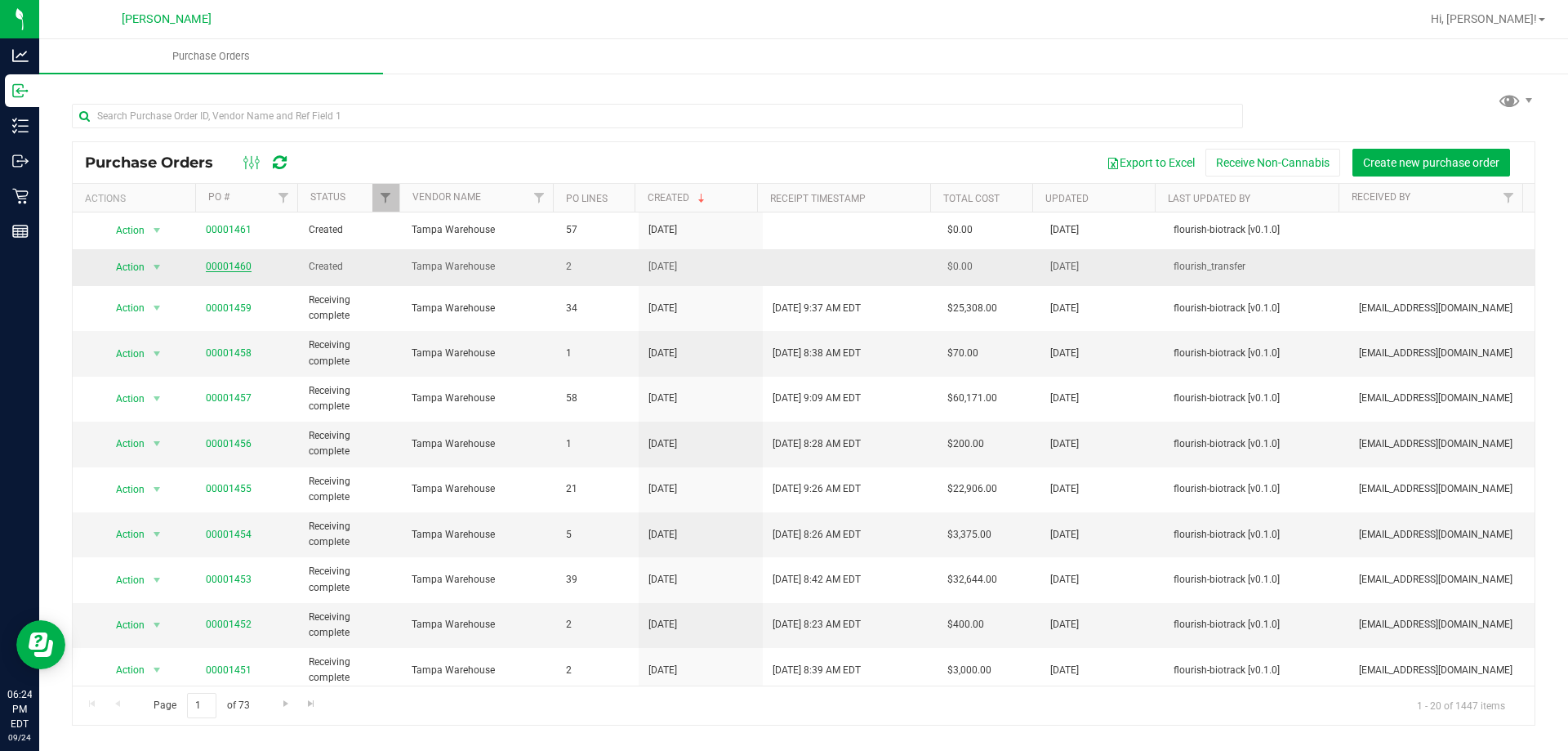
click at [227, 270] on link "00001460" at bounding box center [228, 266] width 46 height 11
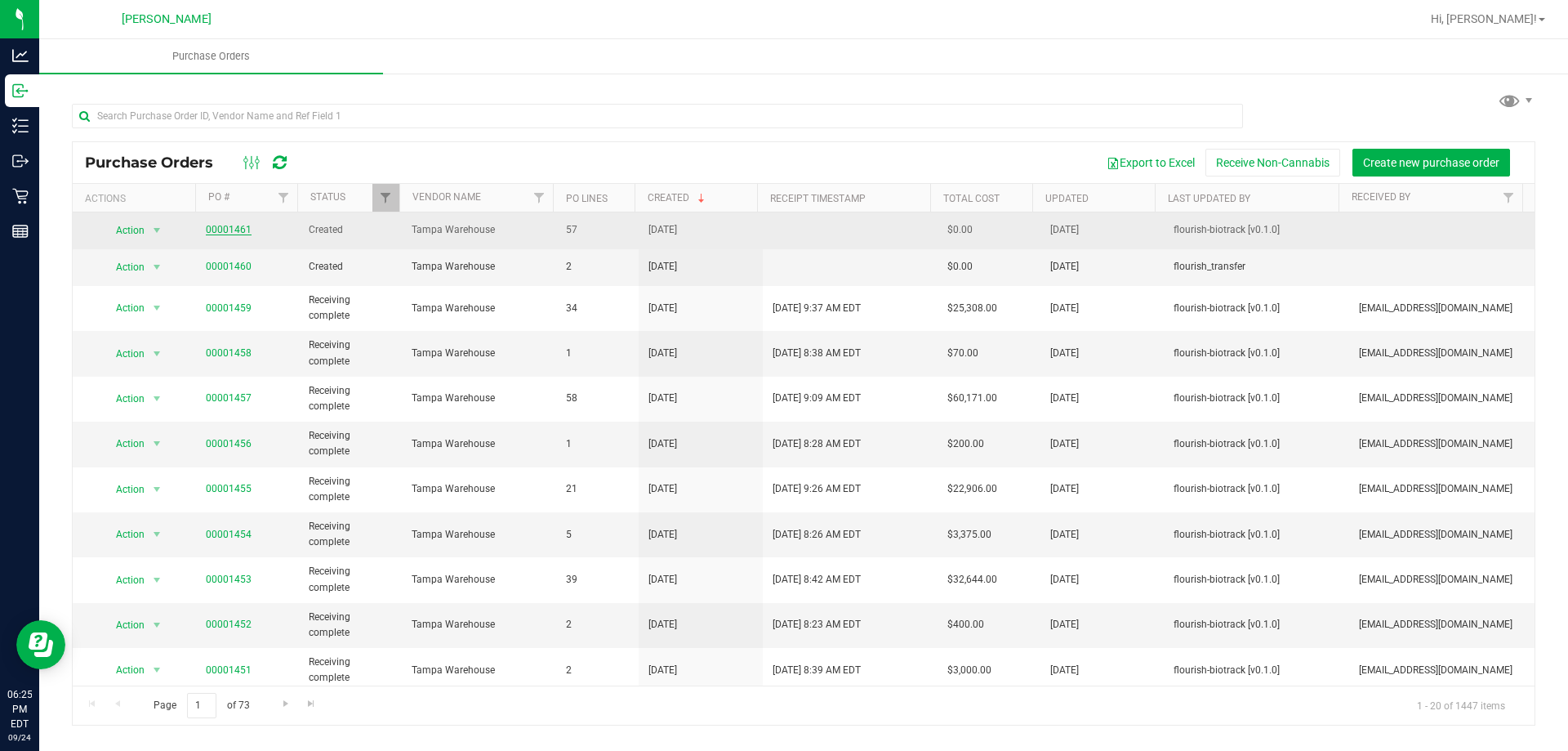
click at [233, 229] on link "00001461" at bounding box center [228, 229] width 46 height 11
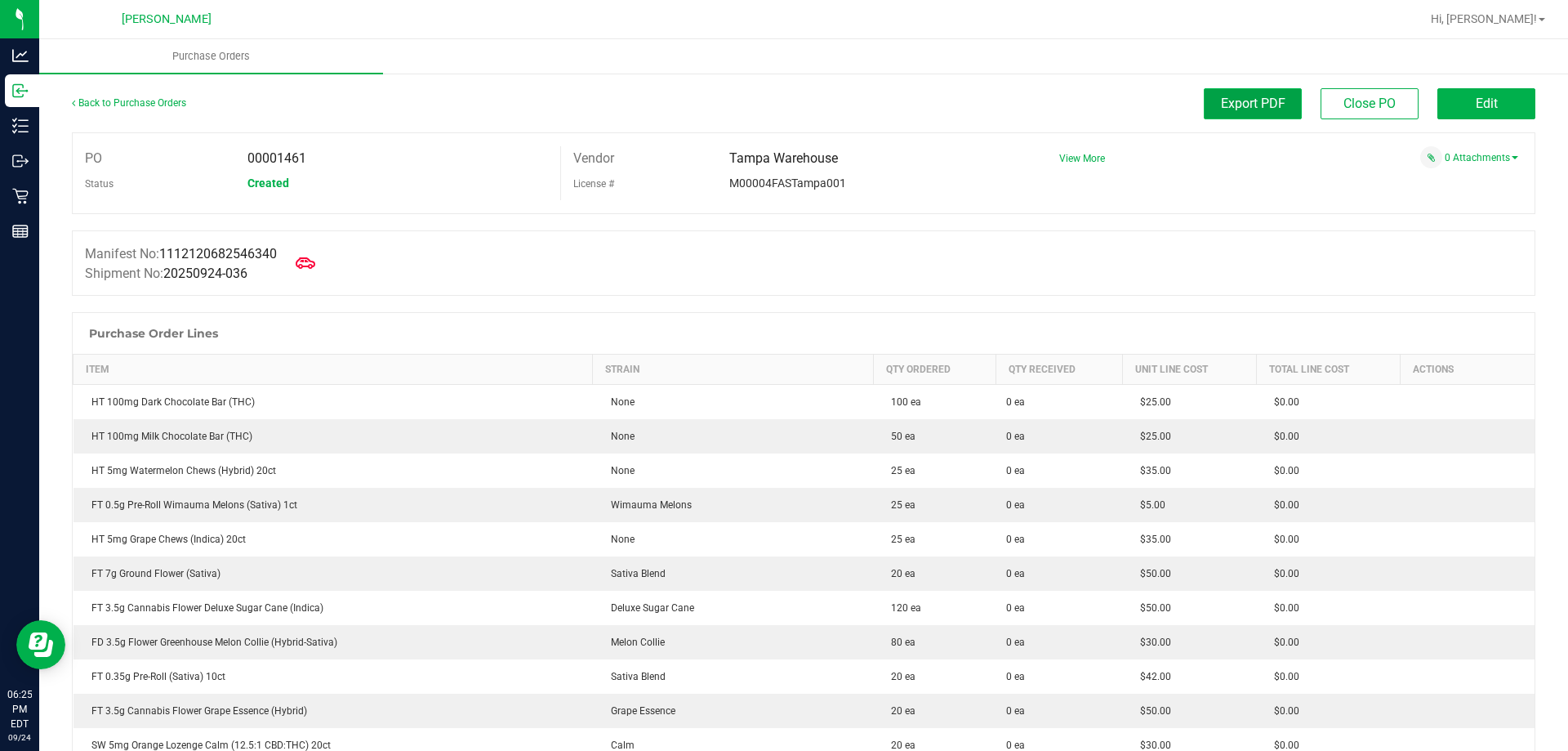
click at [1259, 112] on button "Export PDF" at bounding box center [1252, 104] width 98 height 31
